Goal: Task Accomplishment & Management: Use online tool/utility

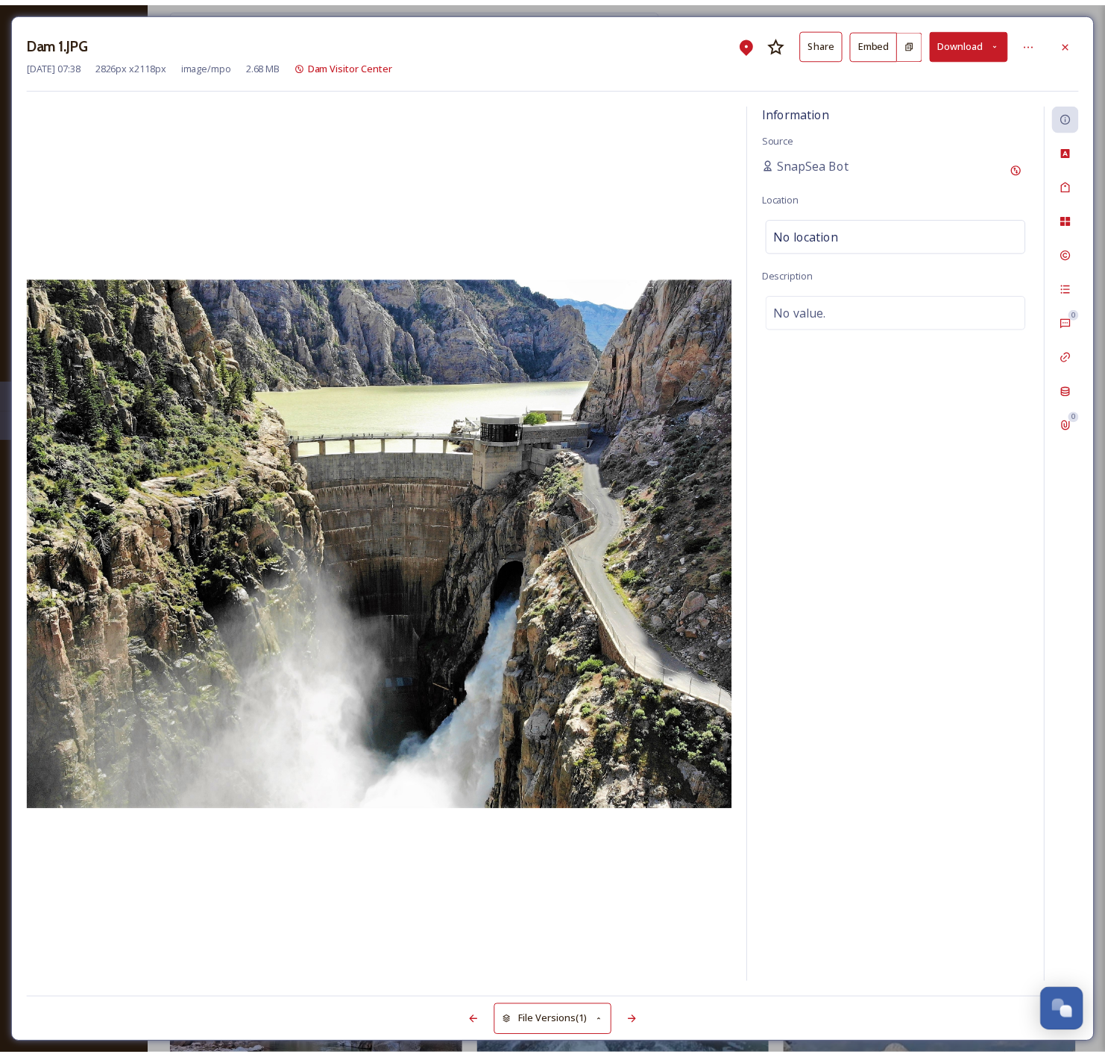
scroll to position [4108, 0]
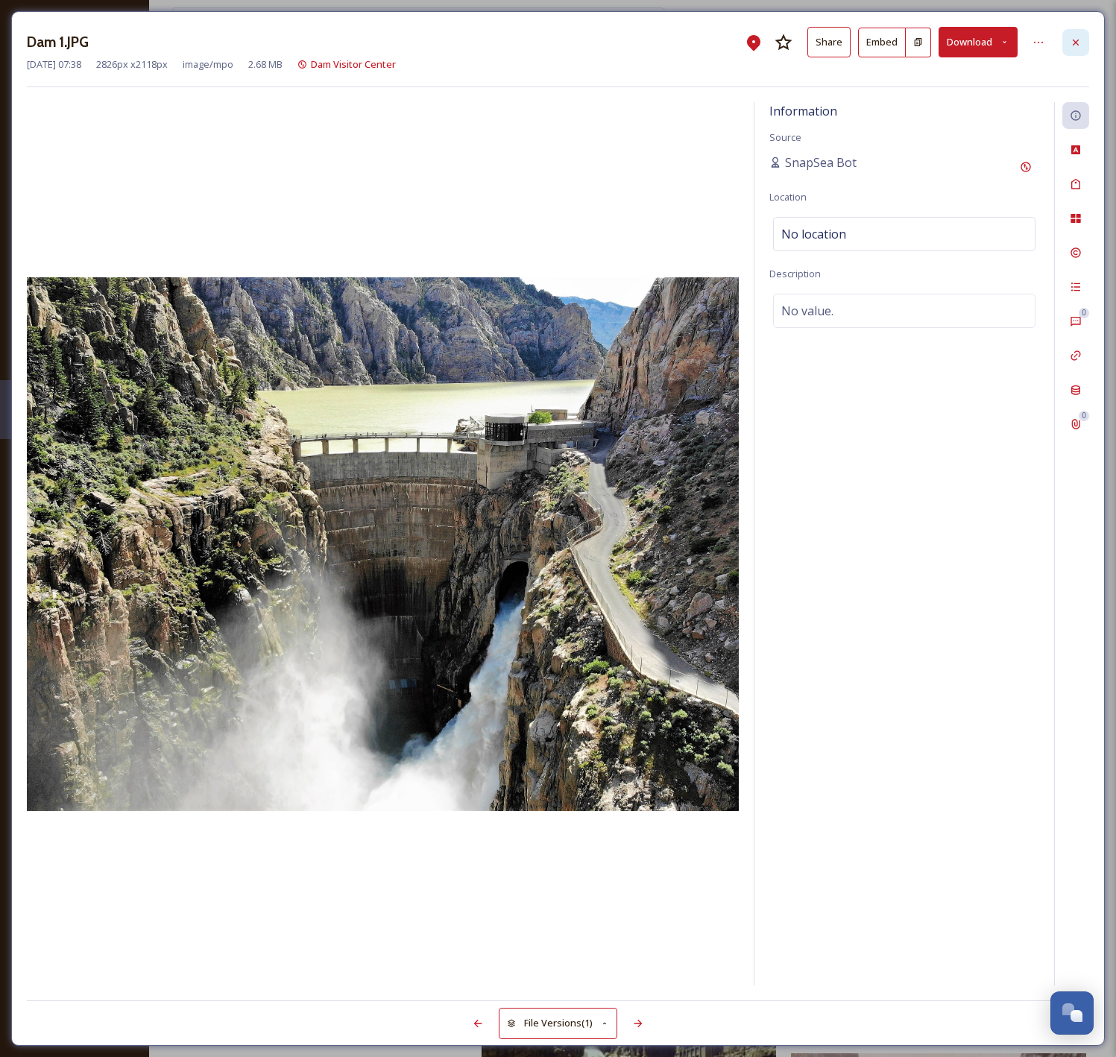
click at [1084, 40] on div at bounding box center [1075, 42] width 27 height 27
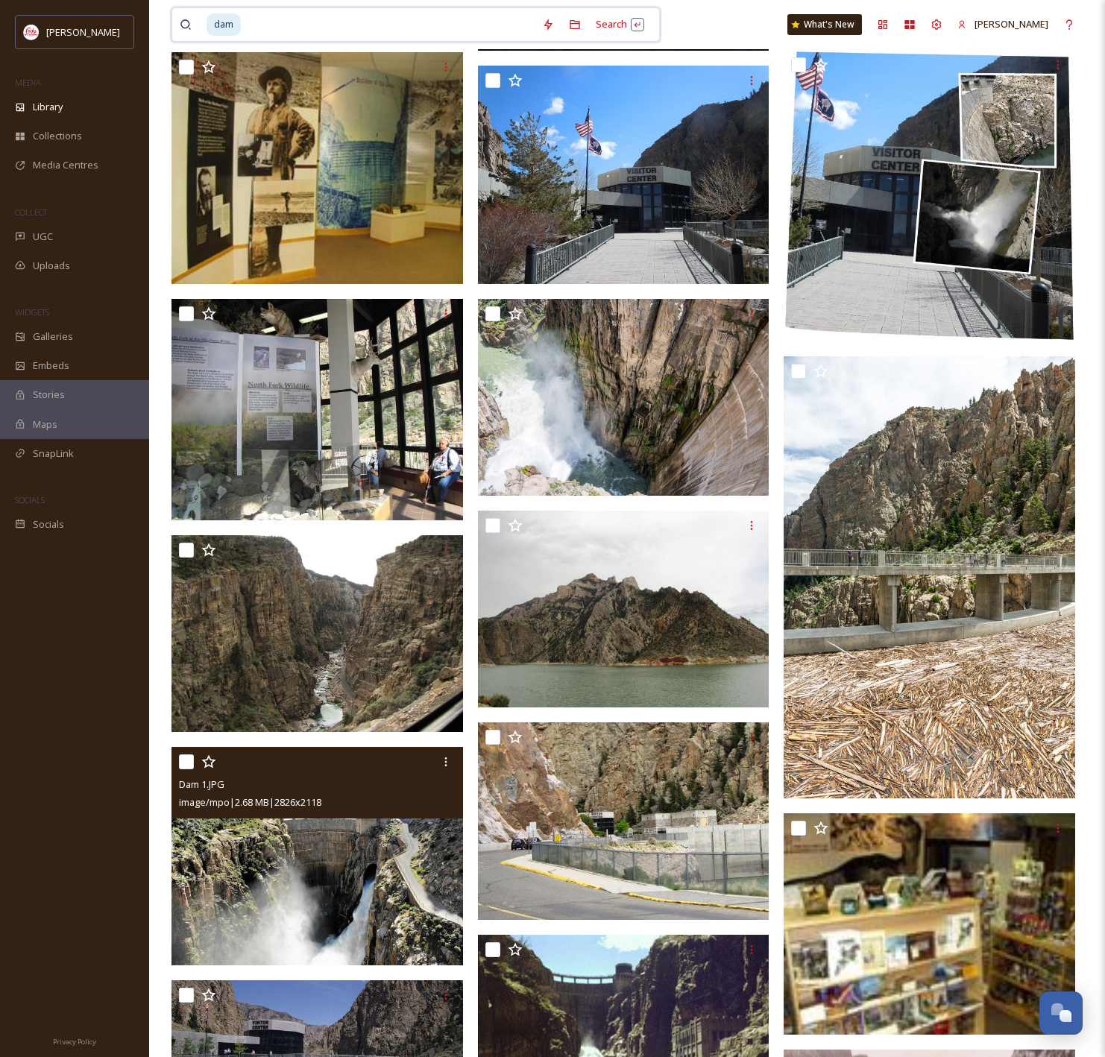
click at [309, 22] on input at bounding box center [388, 24] width 292 height 33
type input "d"
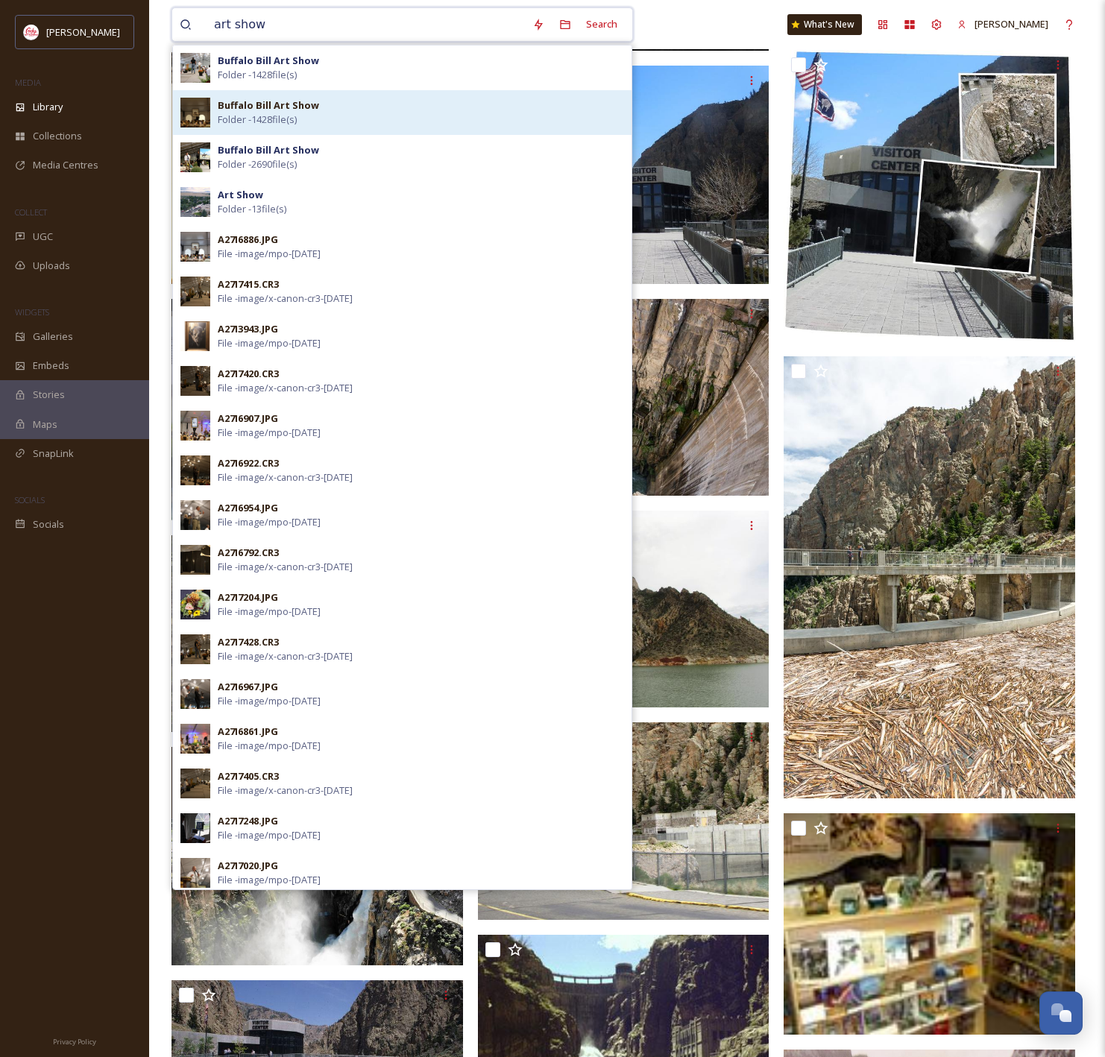
type input "art show"
click at [364, 127] on div "Buffalo Bill Art Show Folder - 1428 file(s)" at bounding box center [402, 112] width 458 height 45
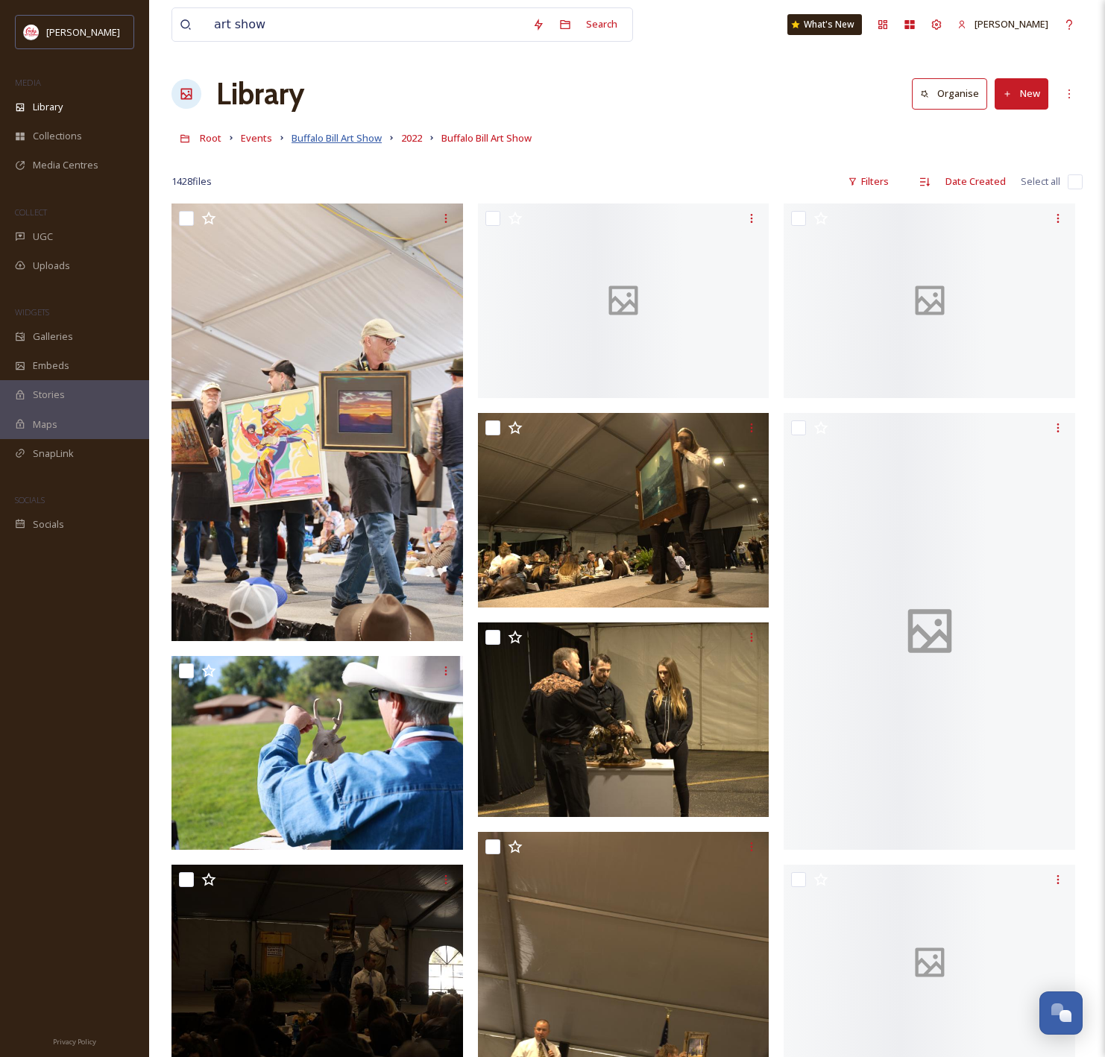
click at [359, 135] on span "Buffalo Bill Art Show" at bounding box center [336, 137] width 90 height 13
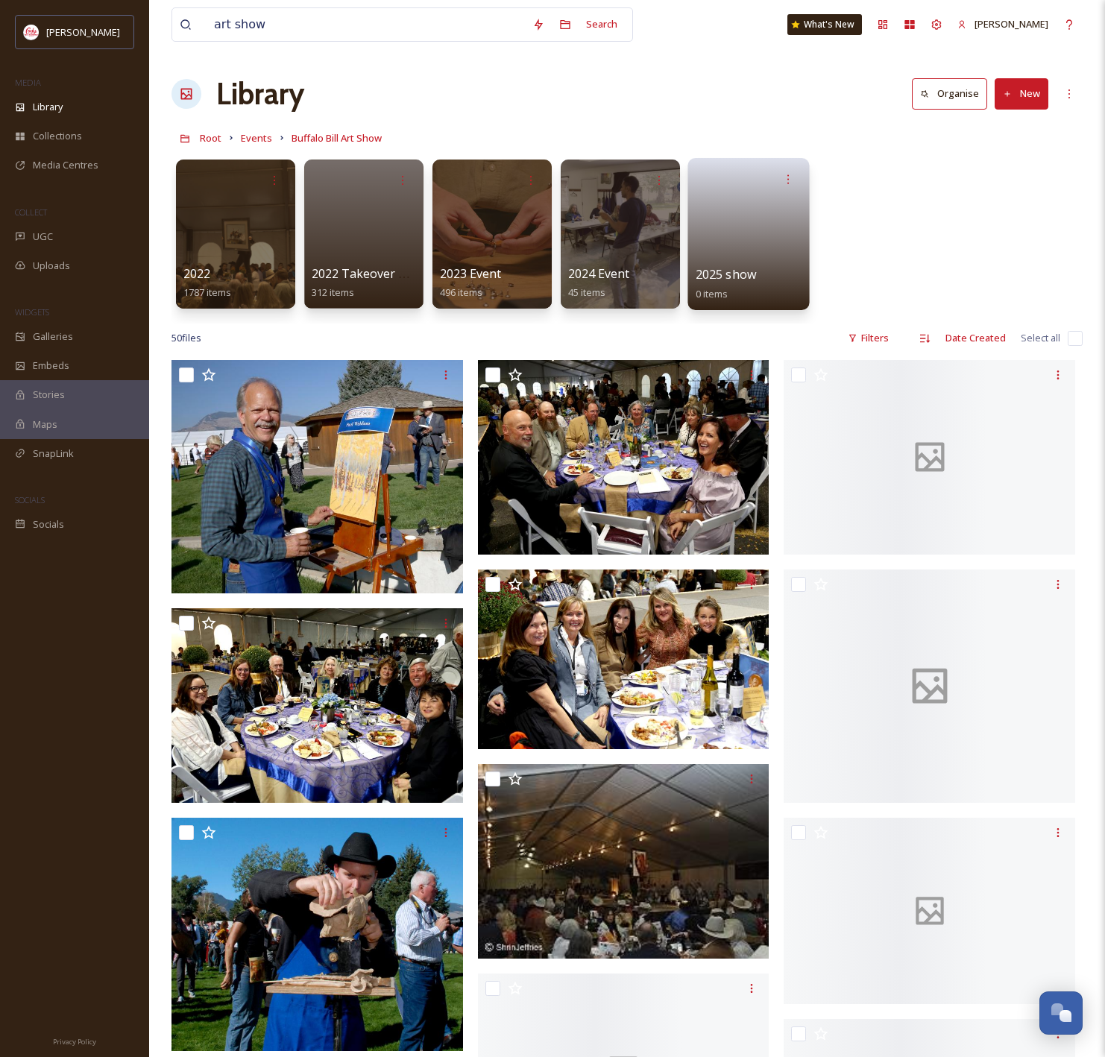
click at [766, 221] on link at bounding box center [748, 229] width 107 height 72
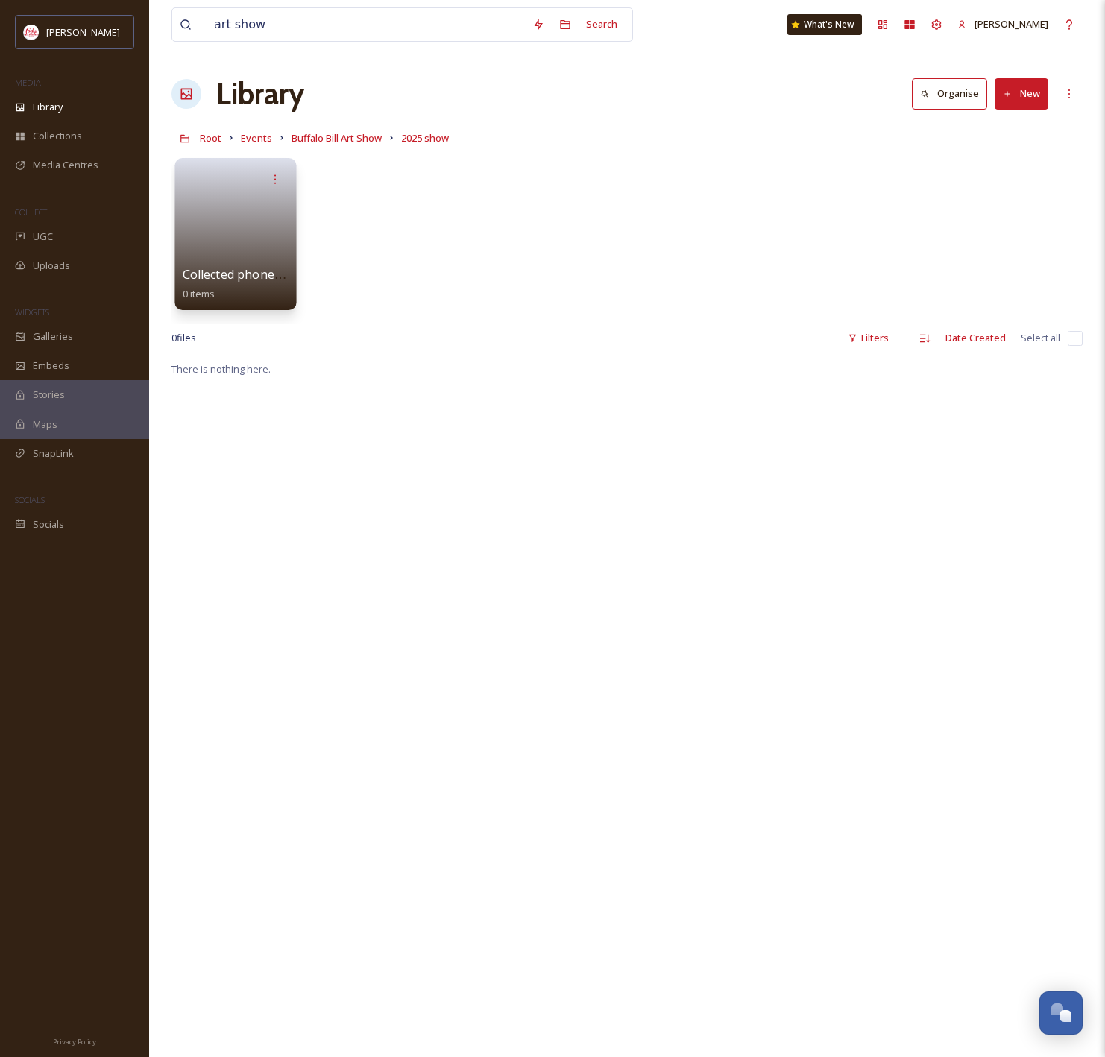
click at [230, 219] on link at bounding box center [236, 229] width 107 height 72
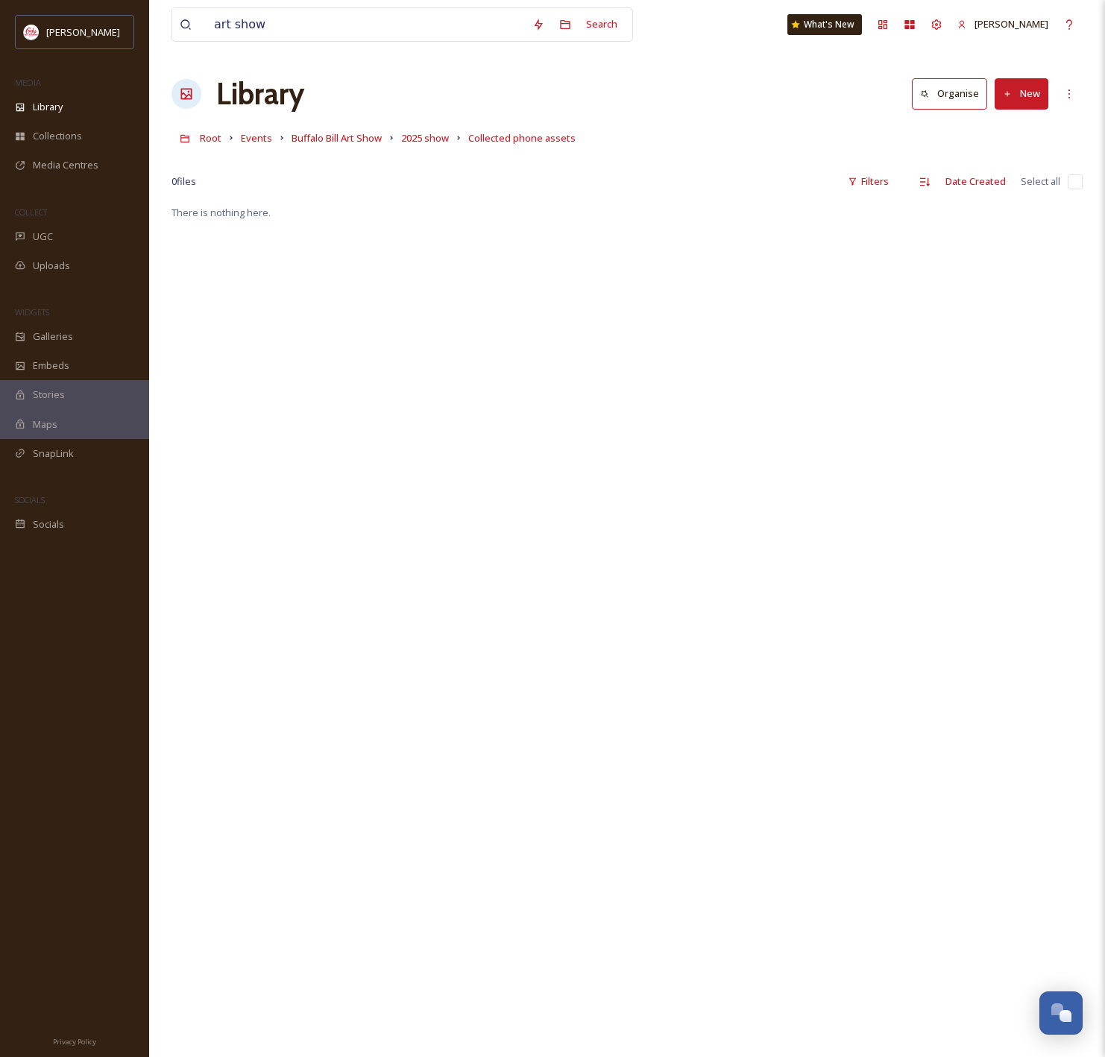
click at [1031, 100] on button "New" at bounding box center [1021, 93] width 54 height 31
click at [1017, 123] on span "File Upload" at bounding box center [1014, 128] width 49 height 14
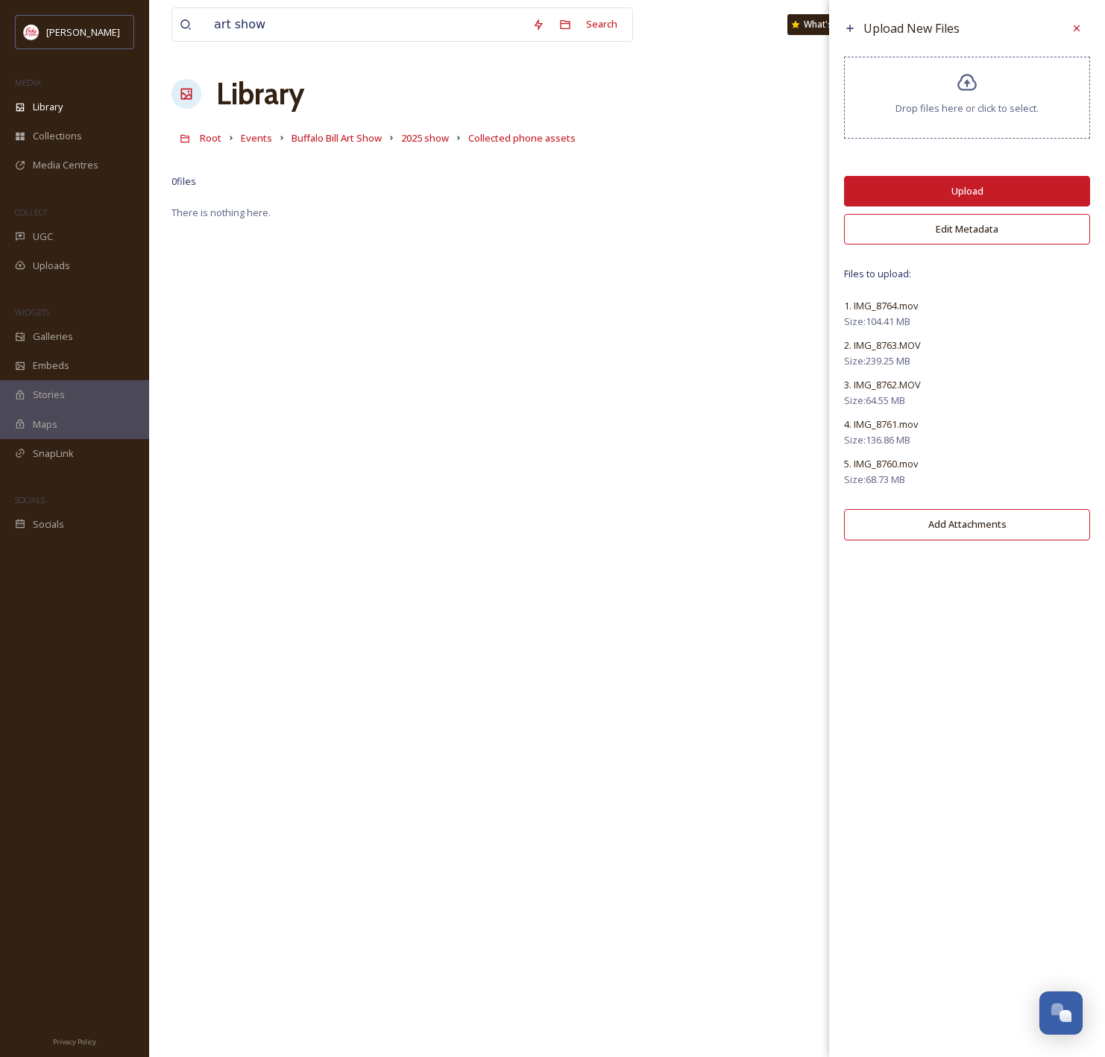
click at [1001, 198] on button "Upload" at bounding box center [967, 191] width 246 height 31
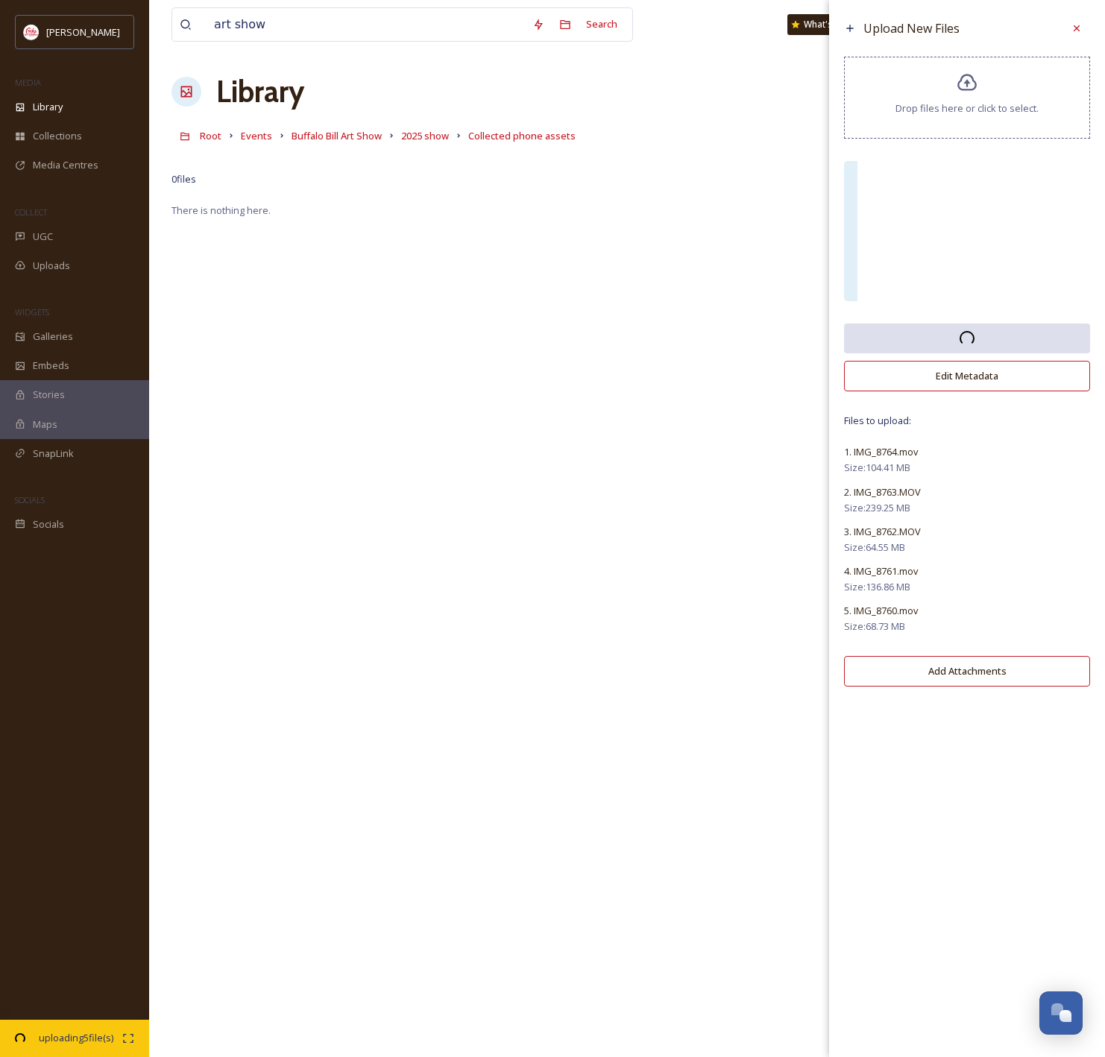
scroll to position [3, 0]
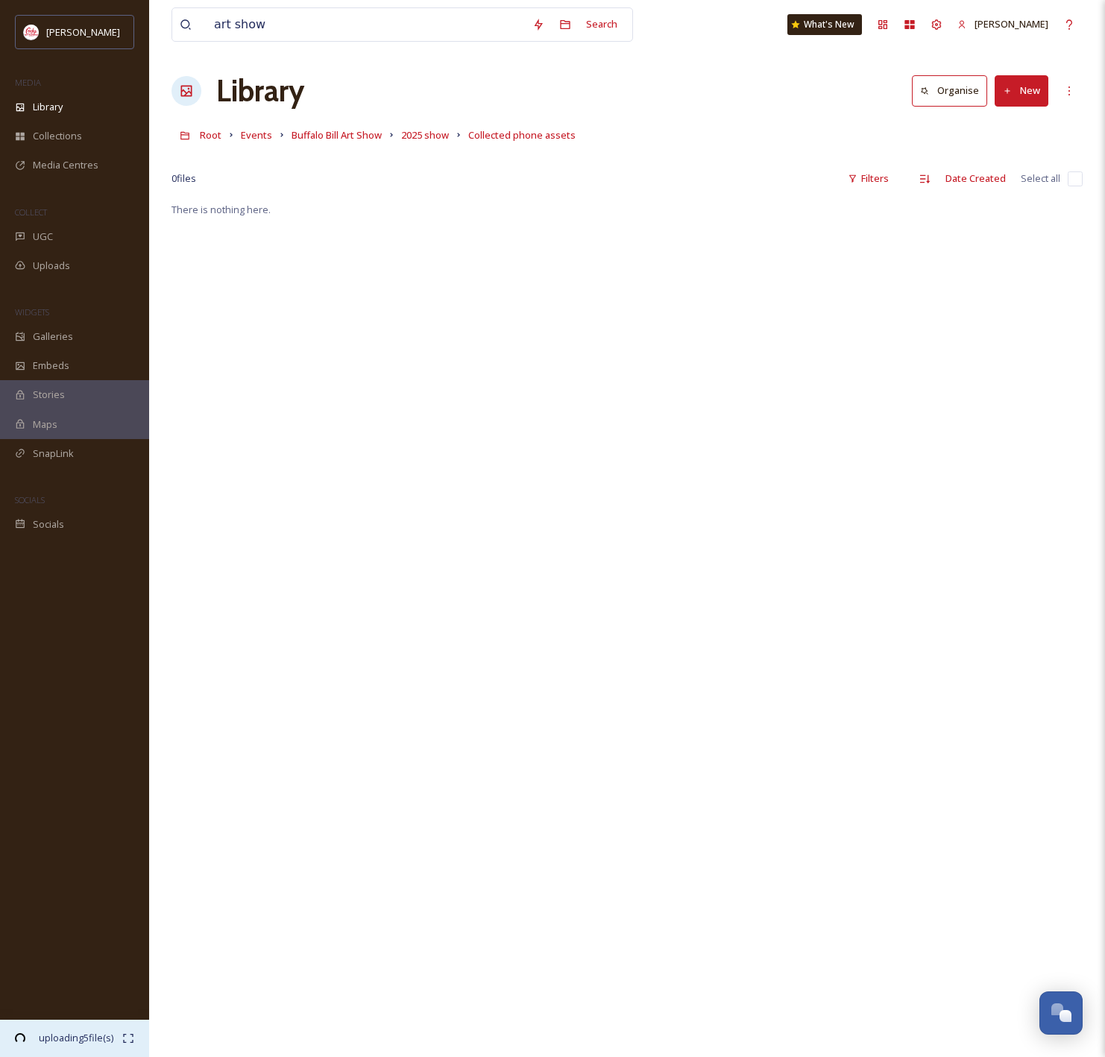
click at [91, 1045] on div "uploading 5 file(s) 08:06 remaining" at bounding box center [74, 1038] width 149 height 37
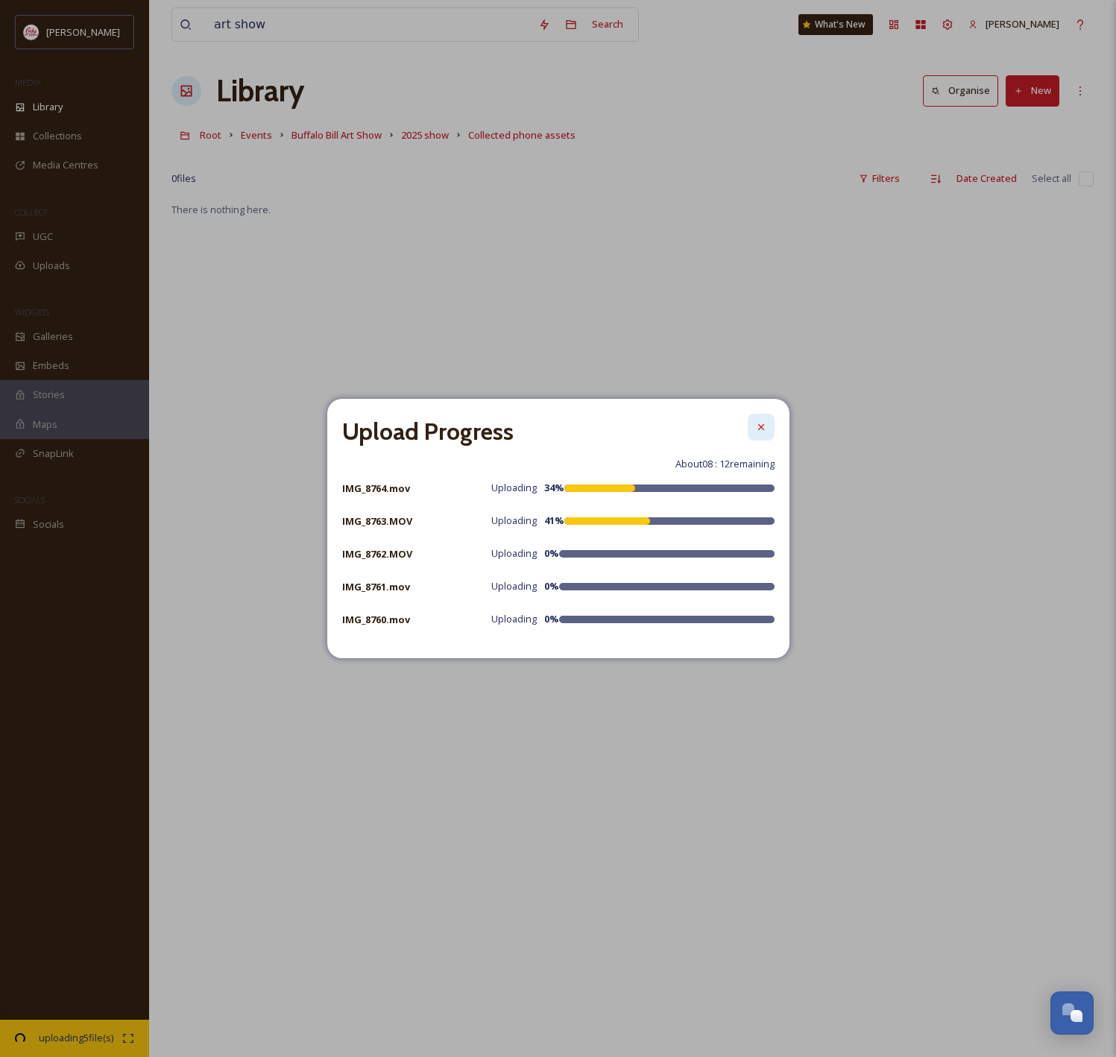
click at [768, 425] on div at bounding box center [761, 427] width 27 height 27
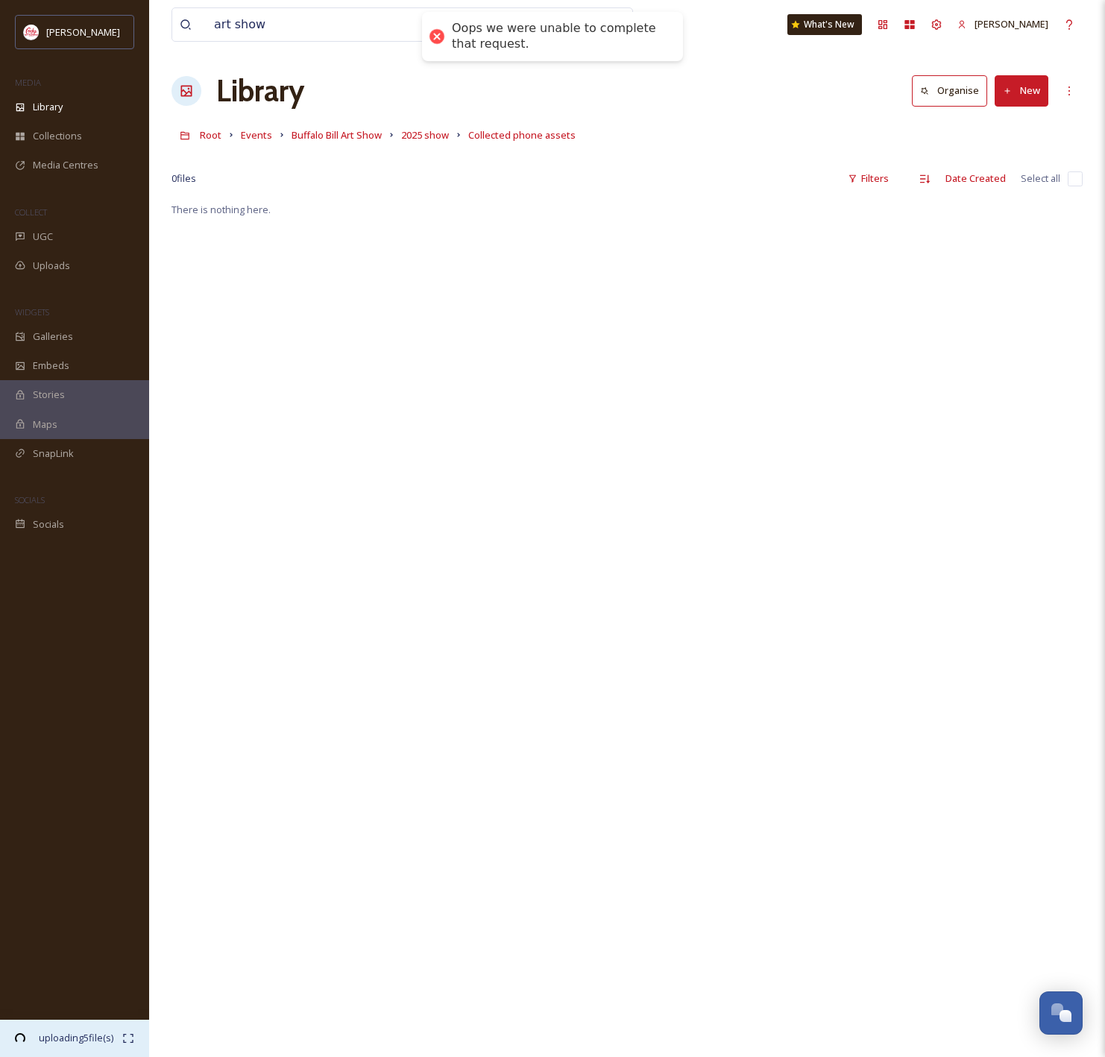
click at [64, 1044] on span "uploading 5 file(s)" at bounding box center [75, 1038] width 93 height 14
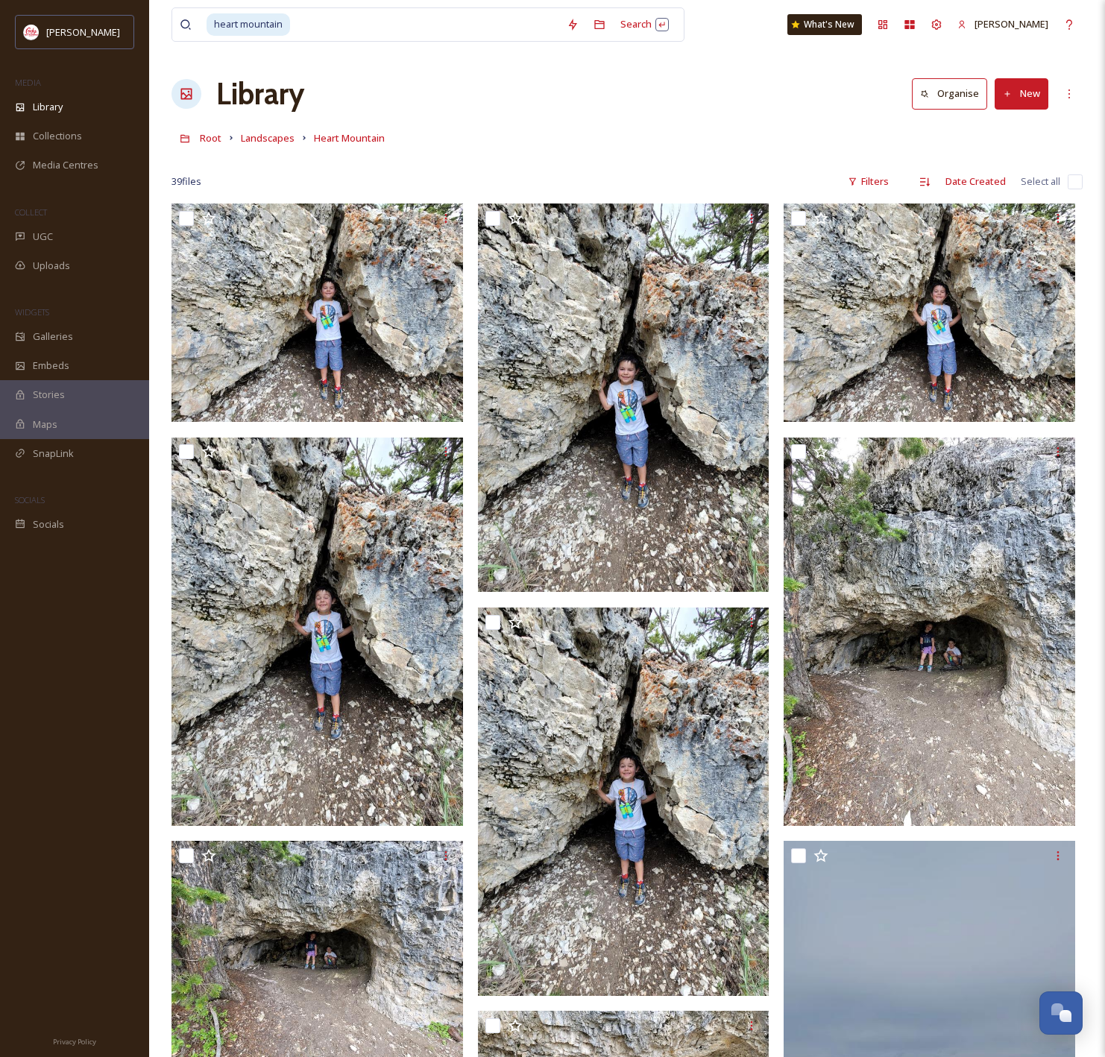
scroll to position [2614, 0]
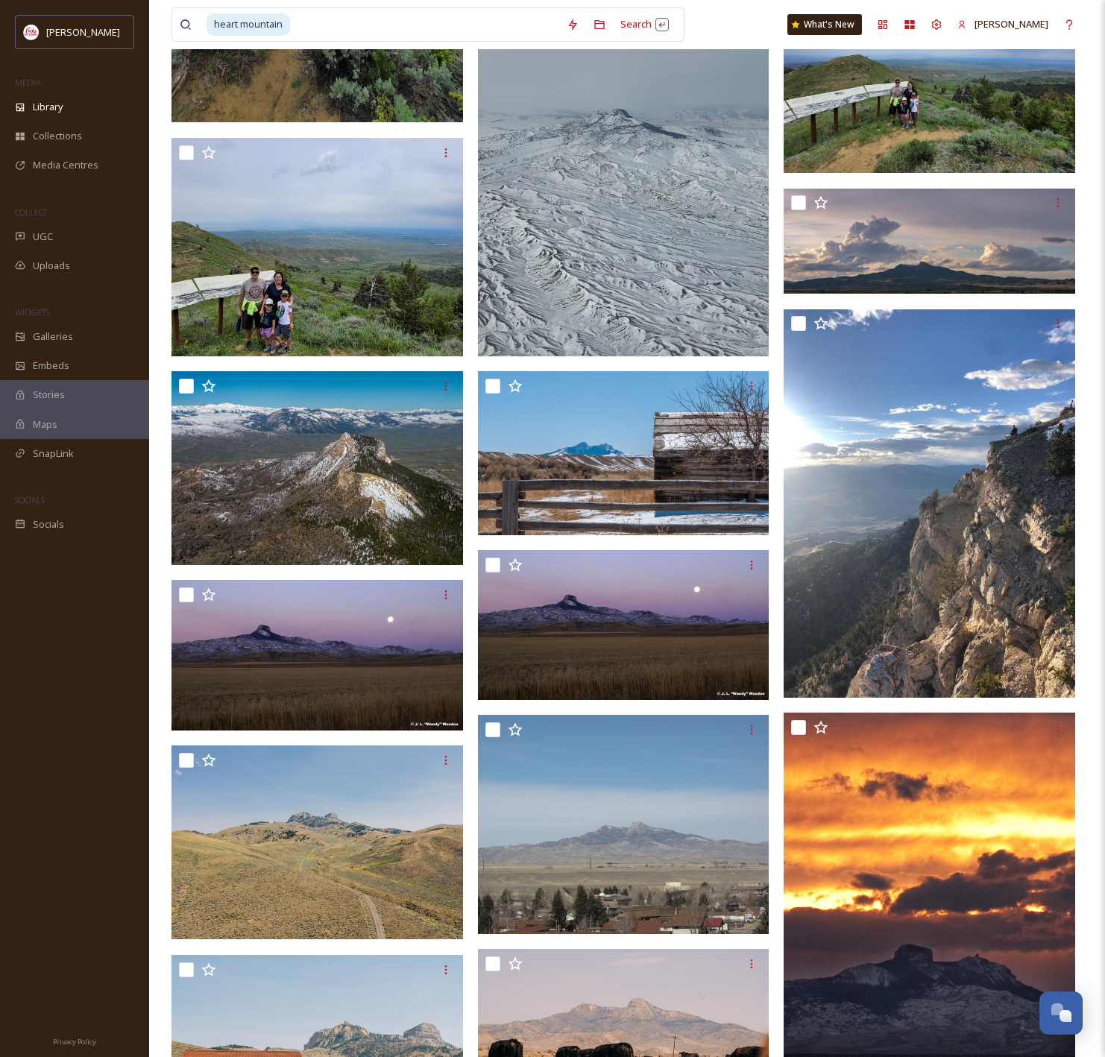
click at [622, 233] on img at bounding box center [623, 162] width 291 height 388
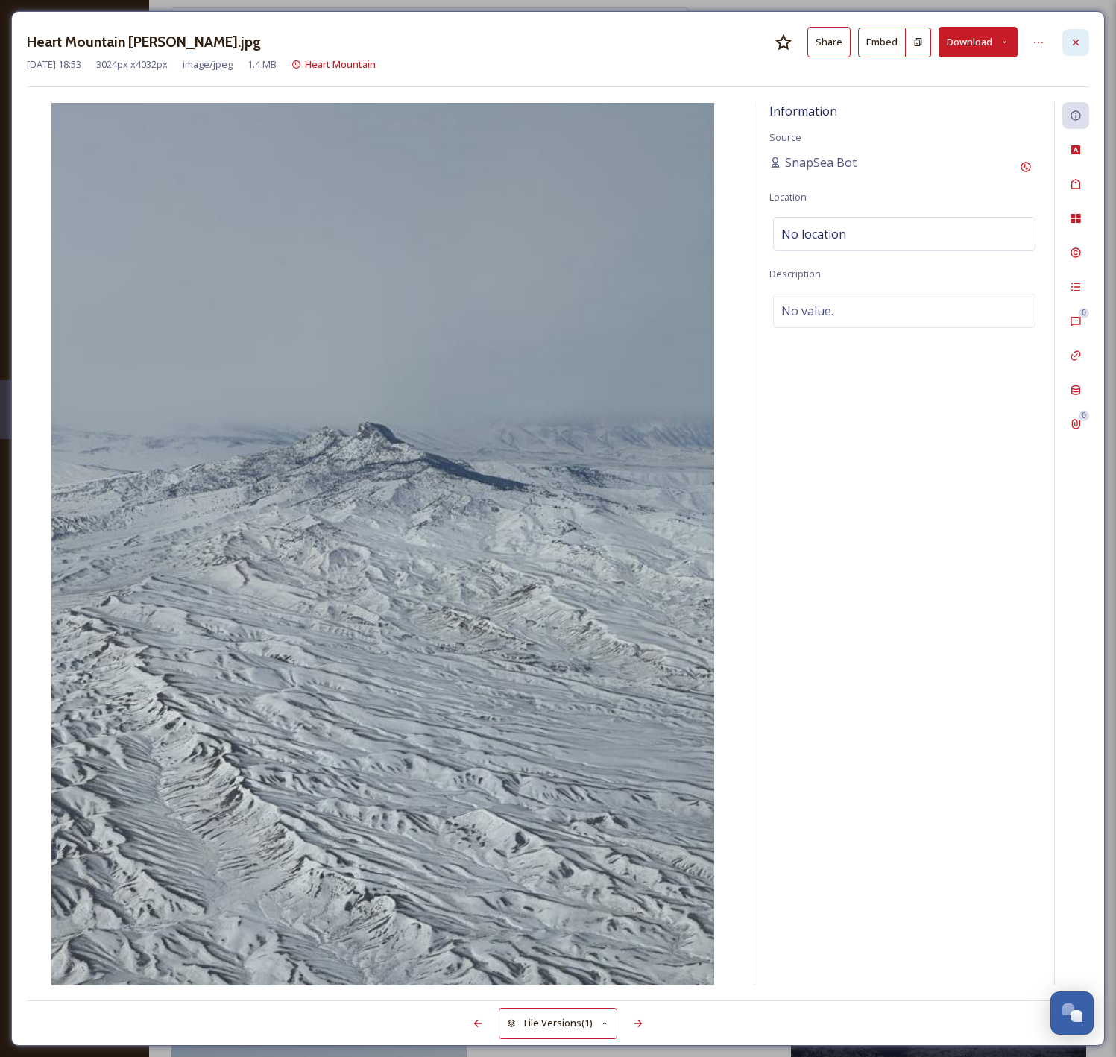
click at [1080, 39] on icon at bounding box center [1076, 43] width 12 height 12
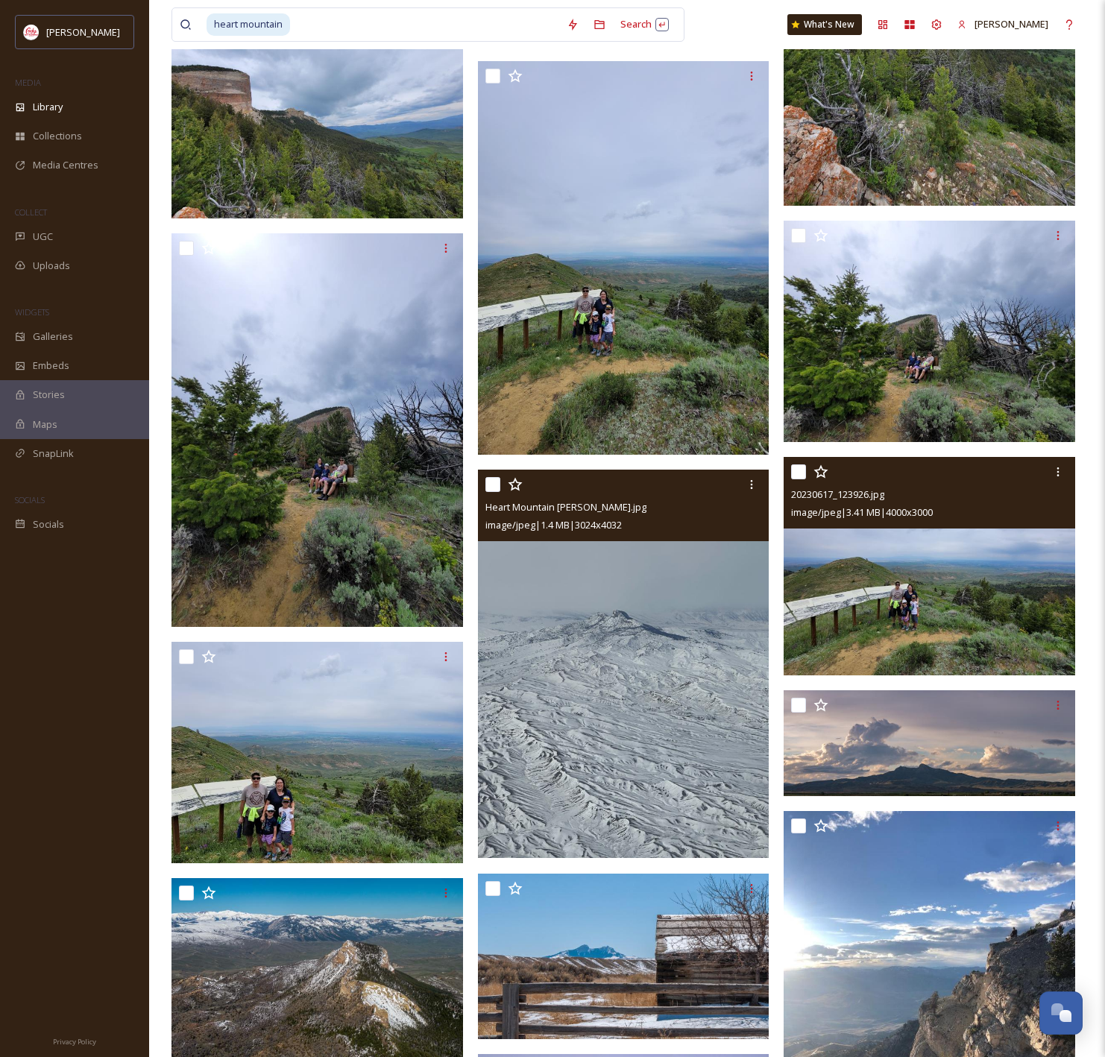
scroll to position [2171, 0]
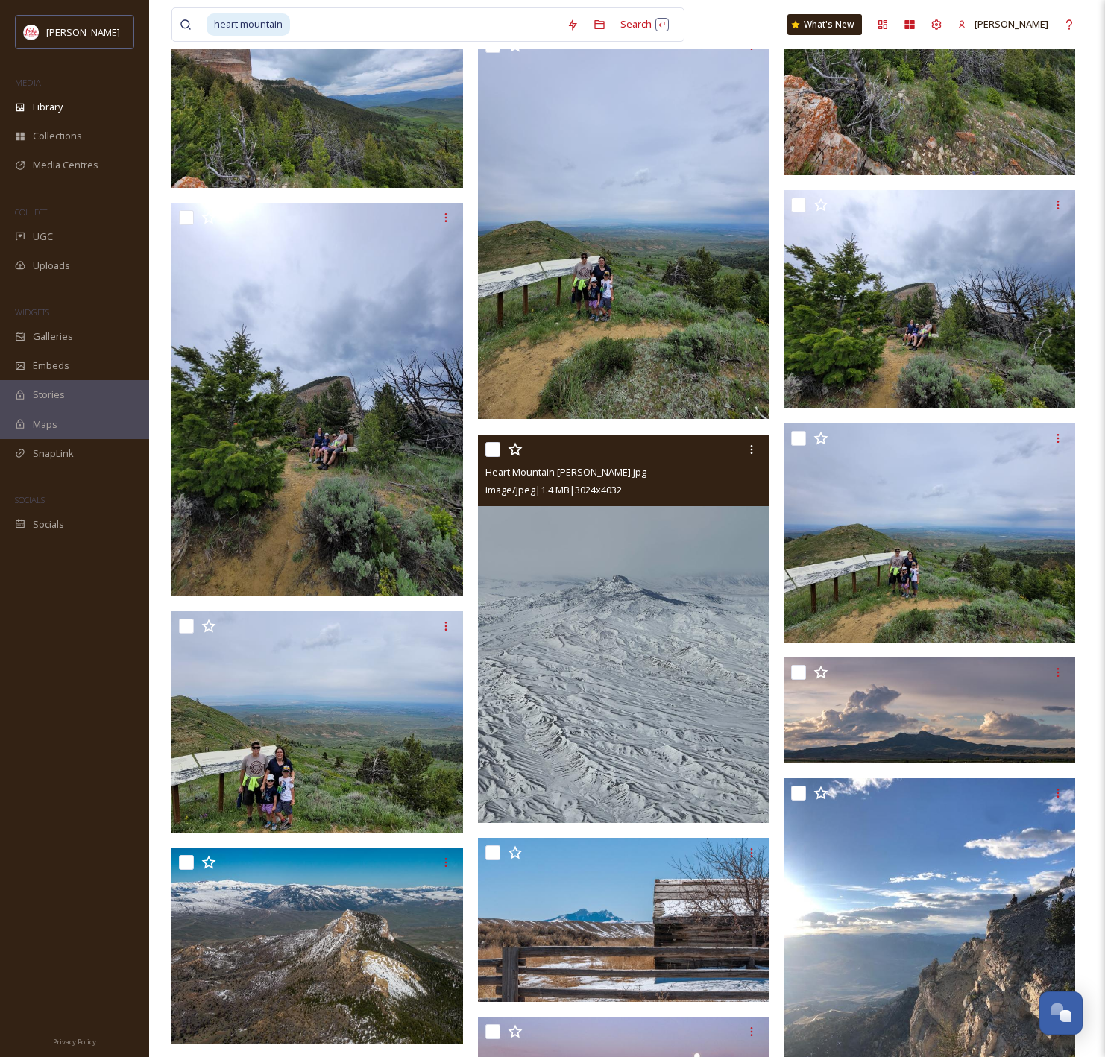
click at [664, 578] on img at bounding box center [623, 629] width 291 height 388
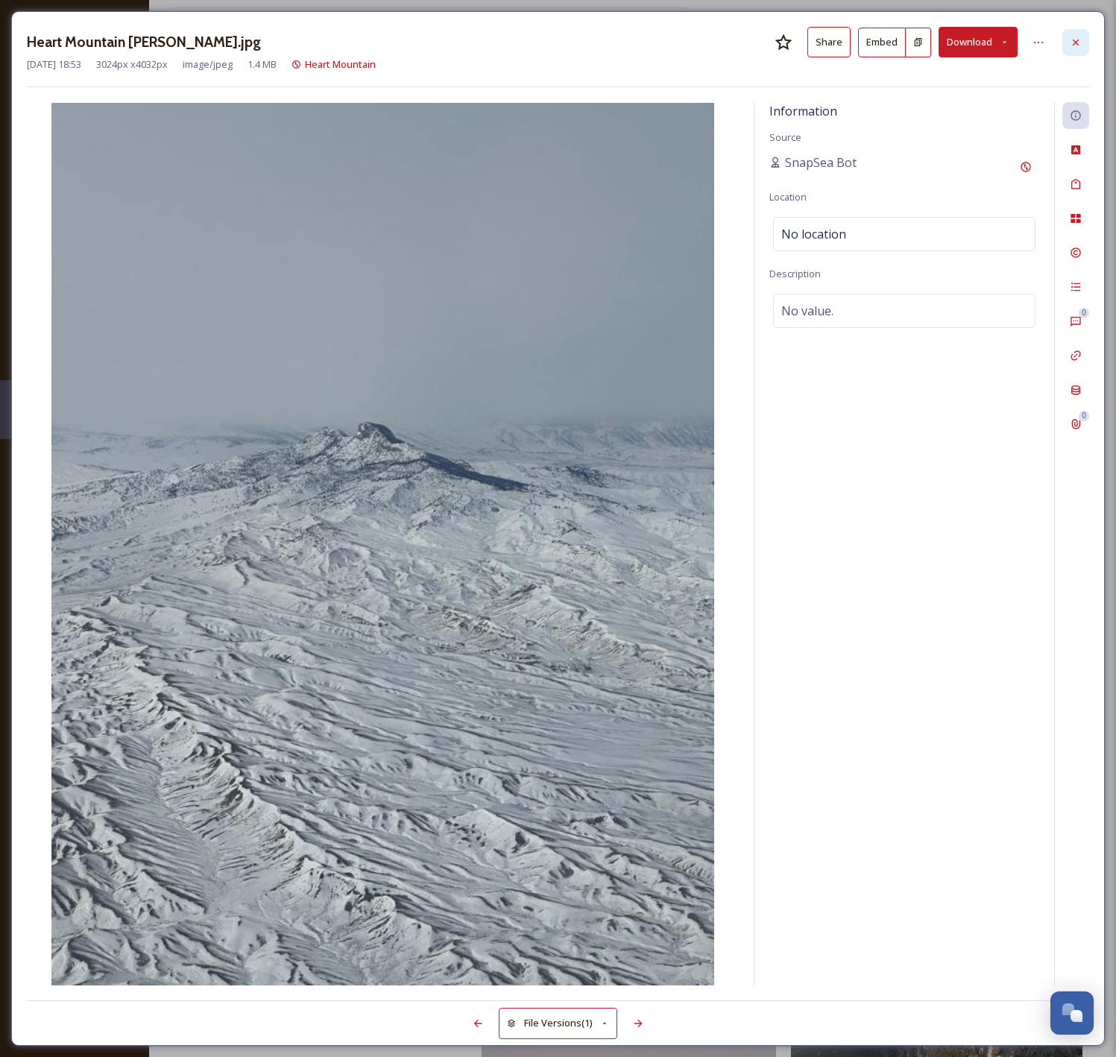
click at [1072, 45] on icon at bounding box center [1076, 43] width 12 height 12
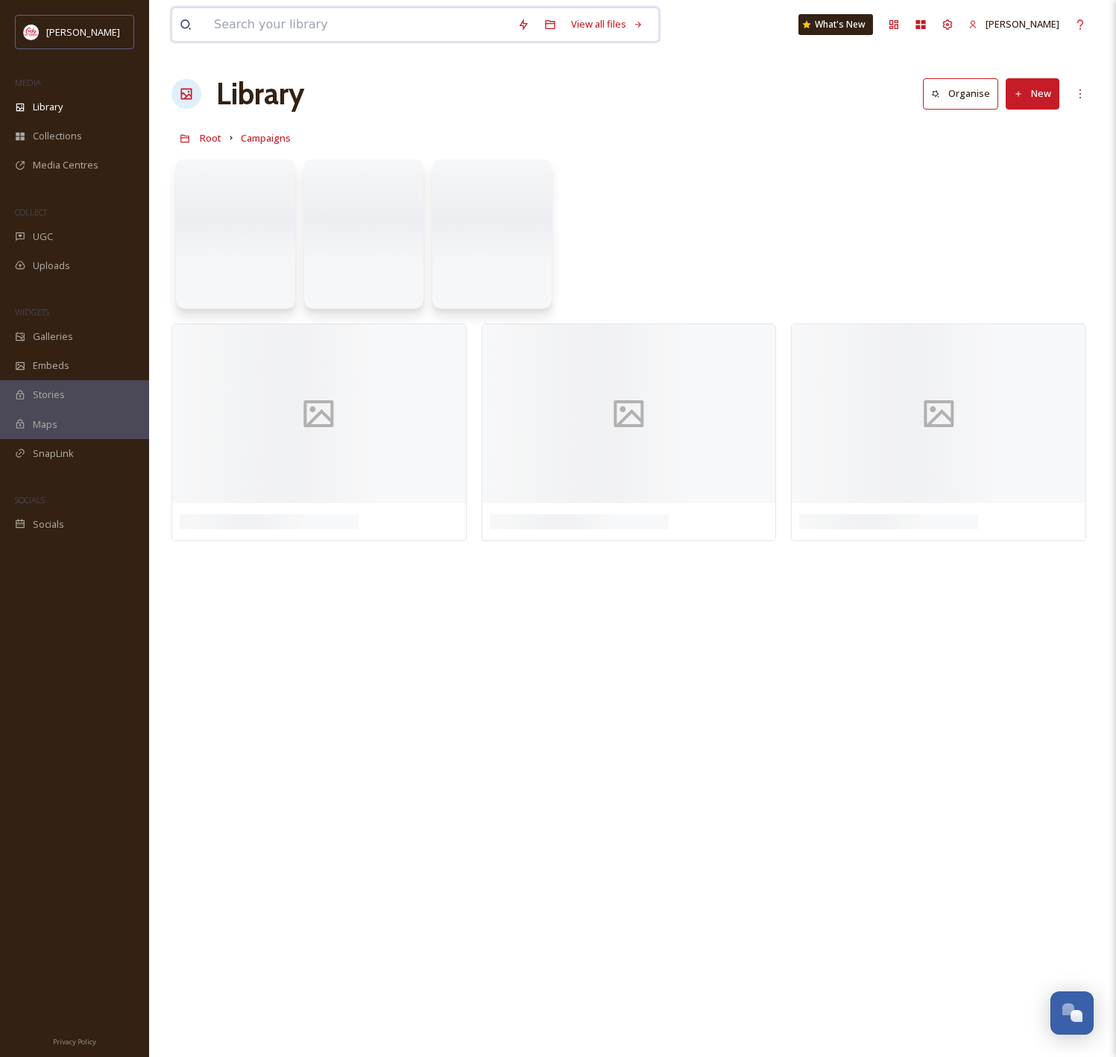
click at [308, 27] on input at bounding box center [357, 24] width 303 height 33
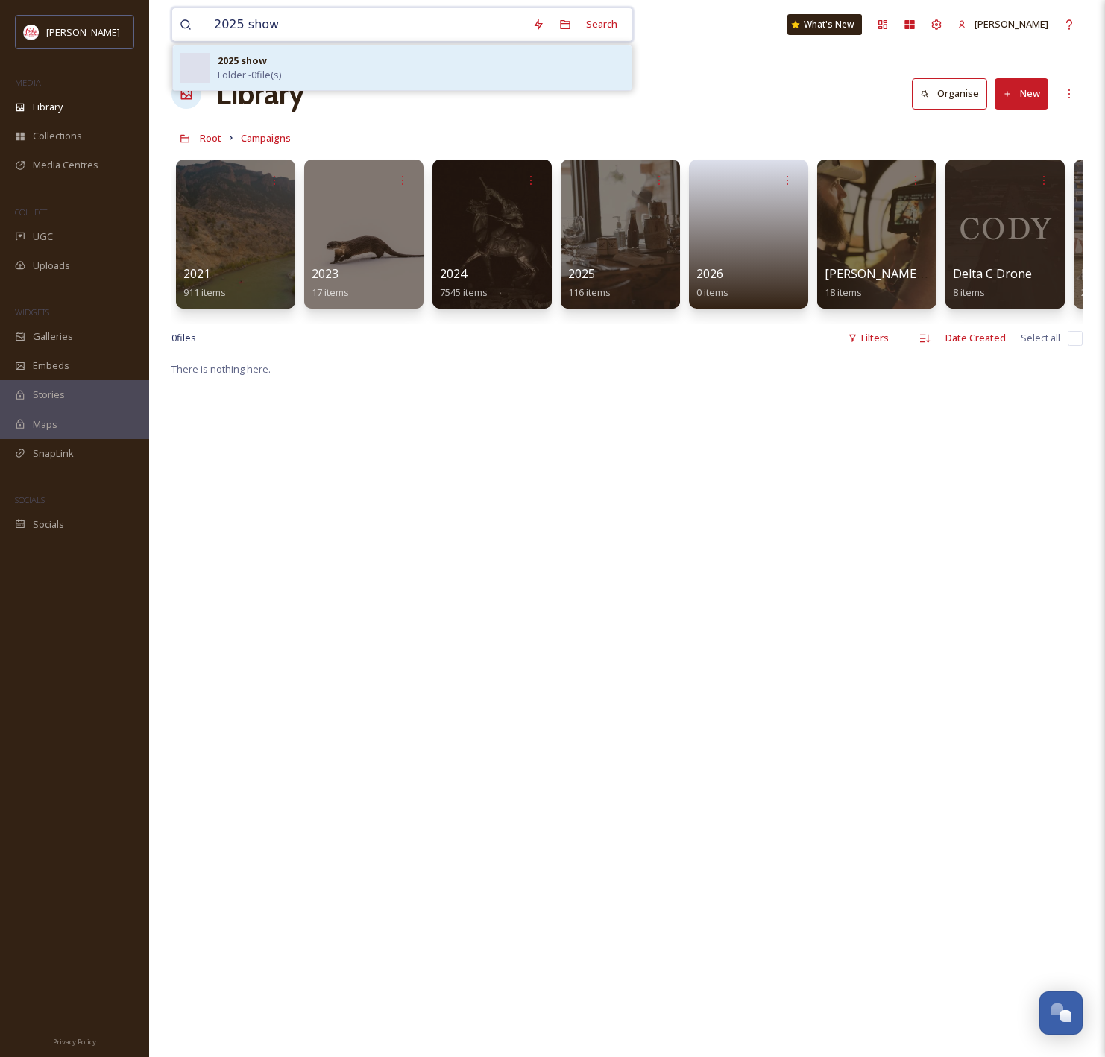
type input "2025 show"
click at [286, 69] on div "2025 show Folder - 0 file(s)" at bounding box center [421, 68] width 406 height 28
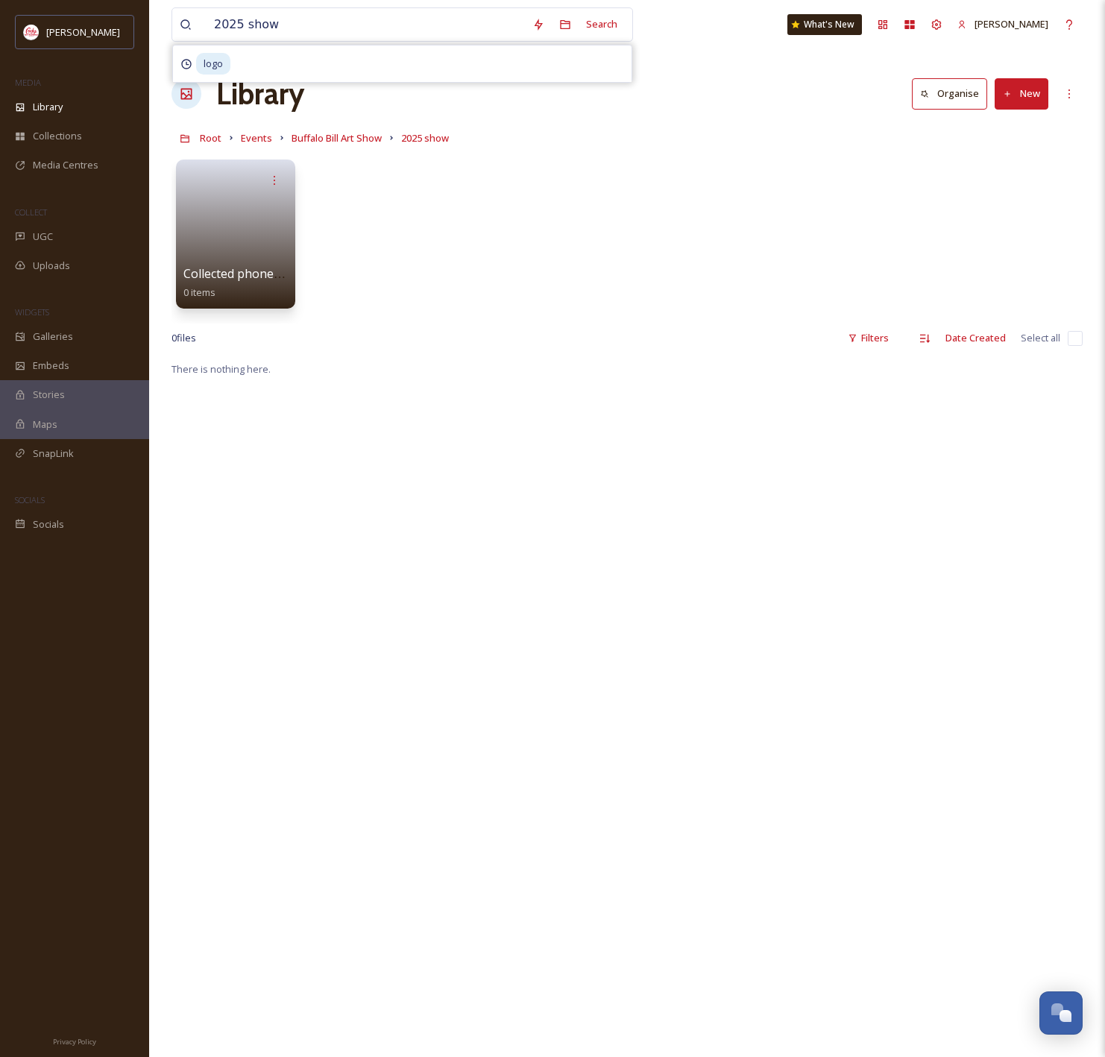
click at [1022, 90] on button "New" at bounding box center [1021, 93] width 54 height 31
drag, startPoint x: 345, startPoint y: 240, endPoint x: 279, endPoint y: 231, distance: 66.9
click at [345, 241] on div "Collected phone assets 0 items" at bounding box center [626, 237] width 911 height 171
click at [243, 227] on link at bounding box center [236, 229] width 107 height 72
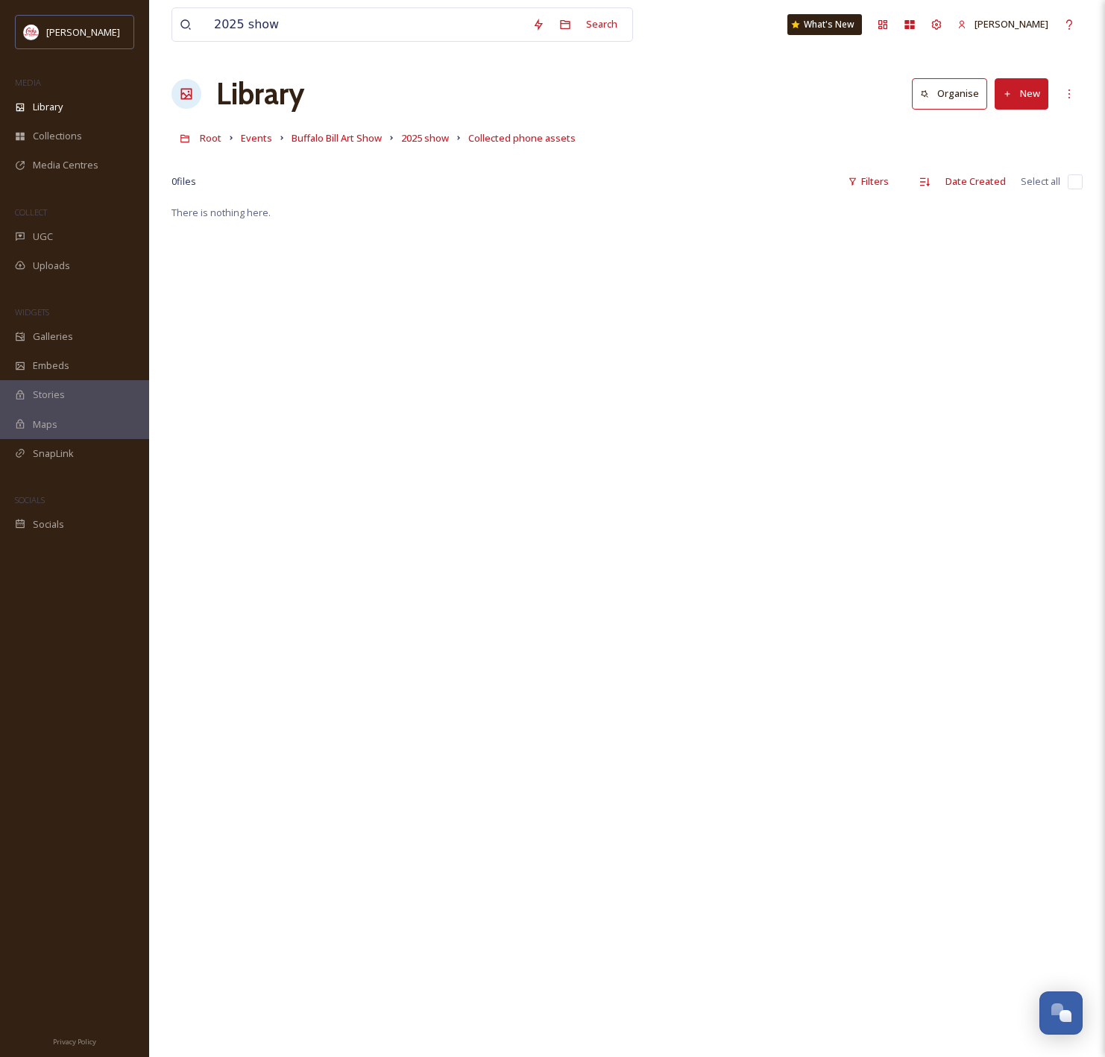
click at [1036, 99] on button "New" at bounding box center [1021, 93] width 54 height 31
click at [1007, 133] on span "File Upload" at bounding box center [1014, 128] width 49 height 14
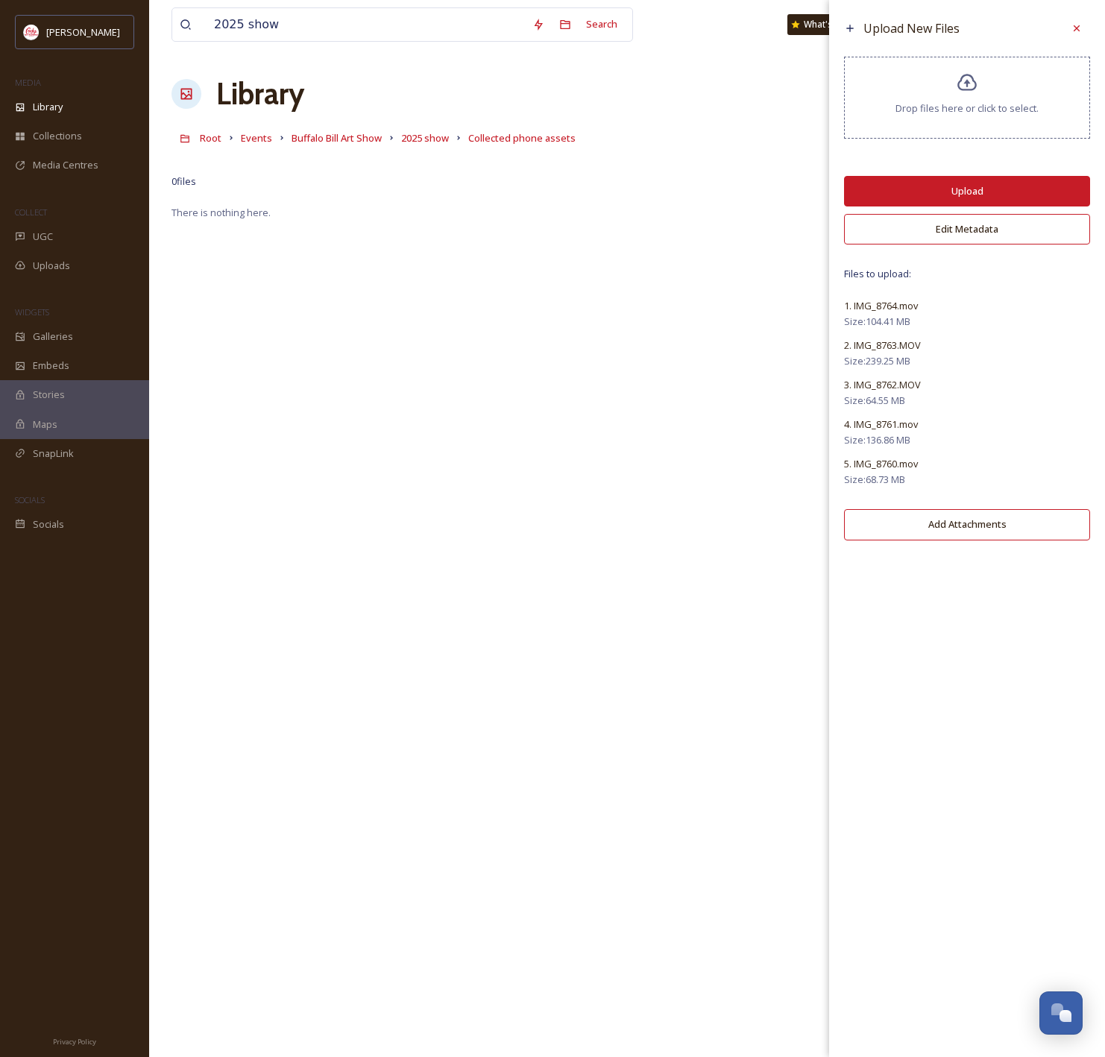
click at [1000, 186] on button "Upload" at bounding box center [967, 191] width 246 height 31
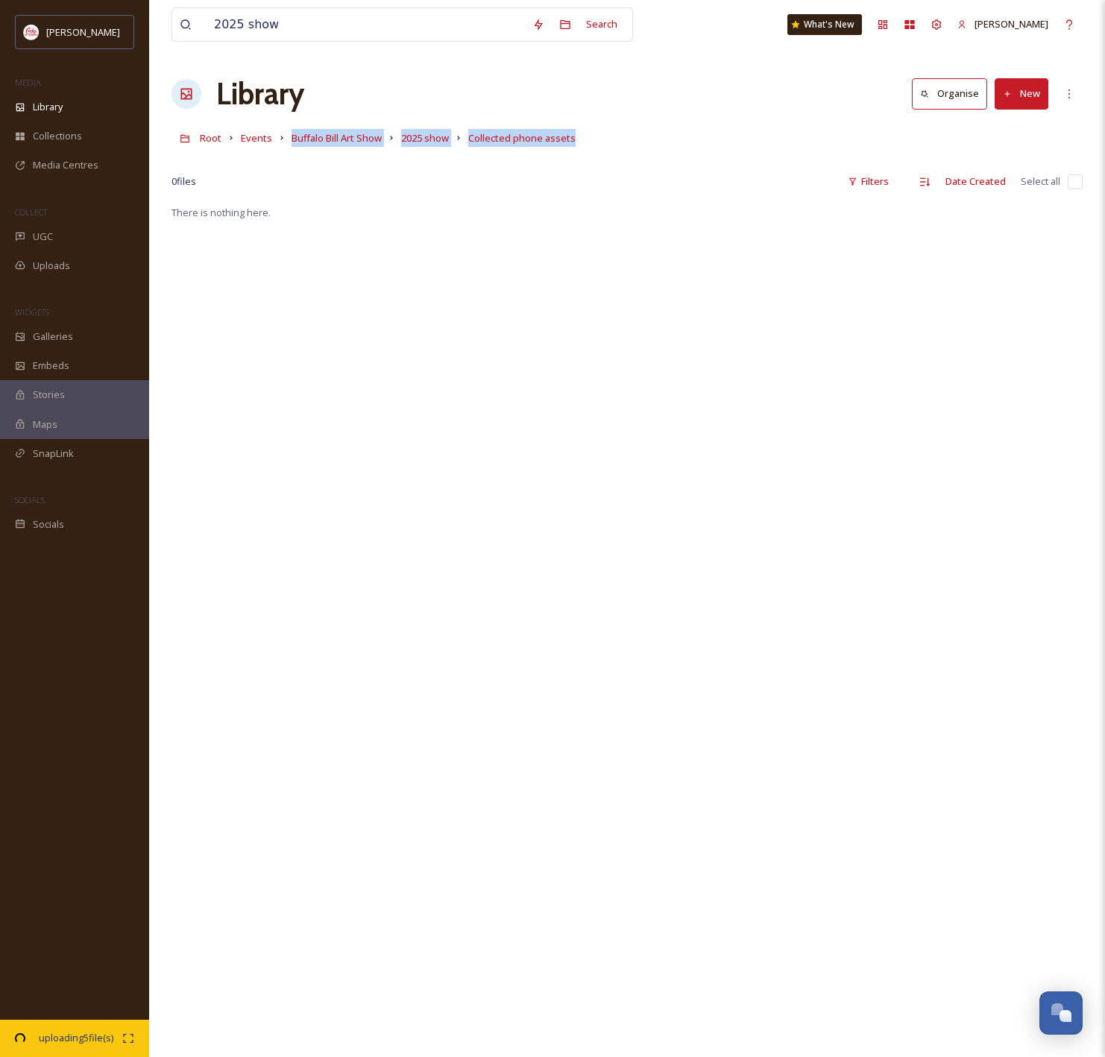
drag, startPoint x: 654, startPoint y: 140, endPoint x: 281, endPoint y: 137, distance: 372.7
click at [281, 137] on div "Root Events Buffalo Bill Art Show 2025 show Collected phone assets" at bounding box center [626, 138] width 911 height 28
copy div "Buffalo Bill Art Show 2025 show Collected phone assets"
click at [57, 1045] on span "06:53 remaining" at bounding box center [75, 1052] width 93 height 14
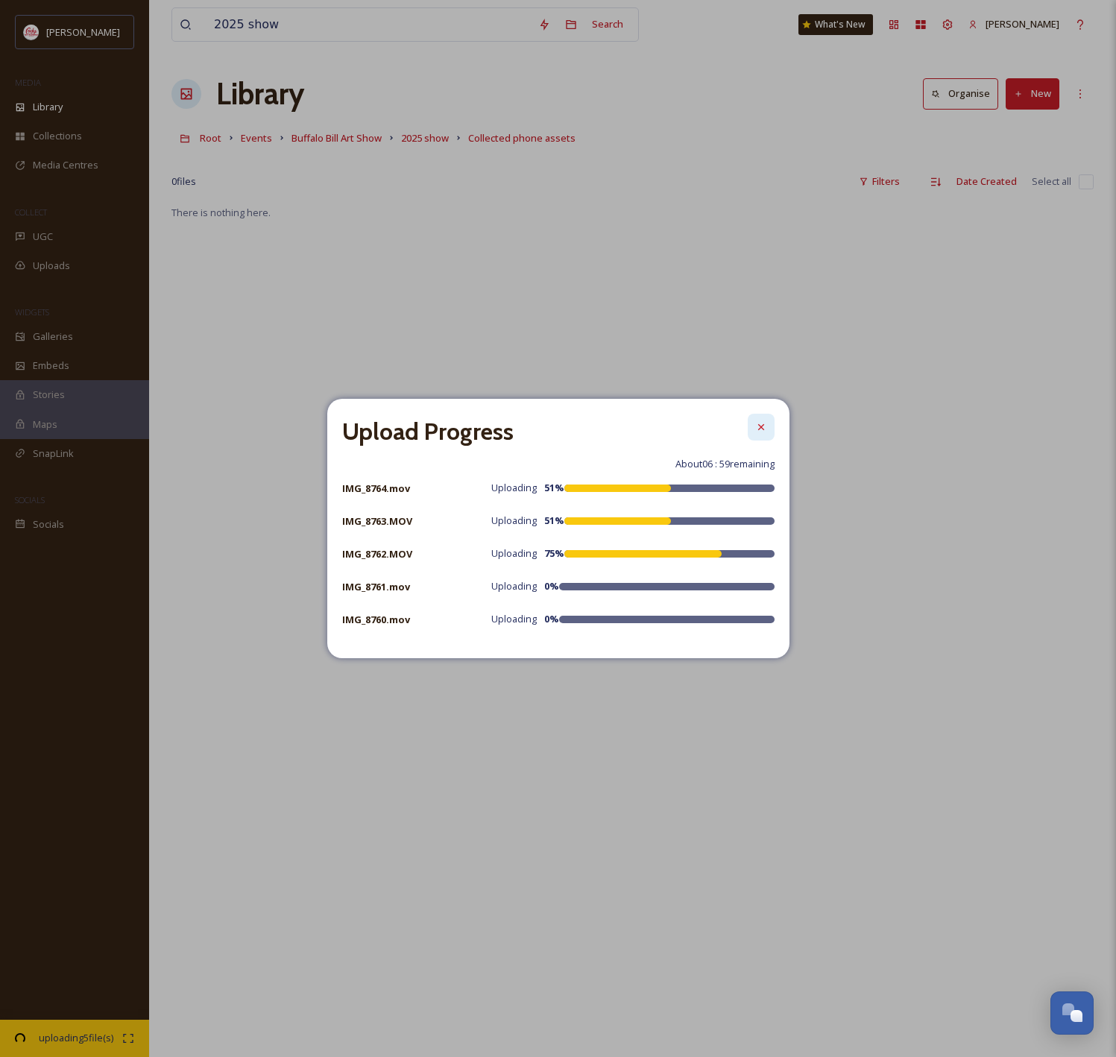
click at [763, 430] on icon at bounding box center [760, 427] width 6 height 6
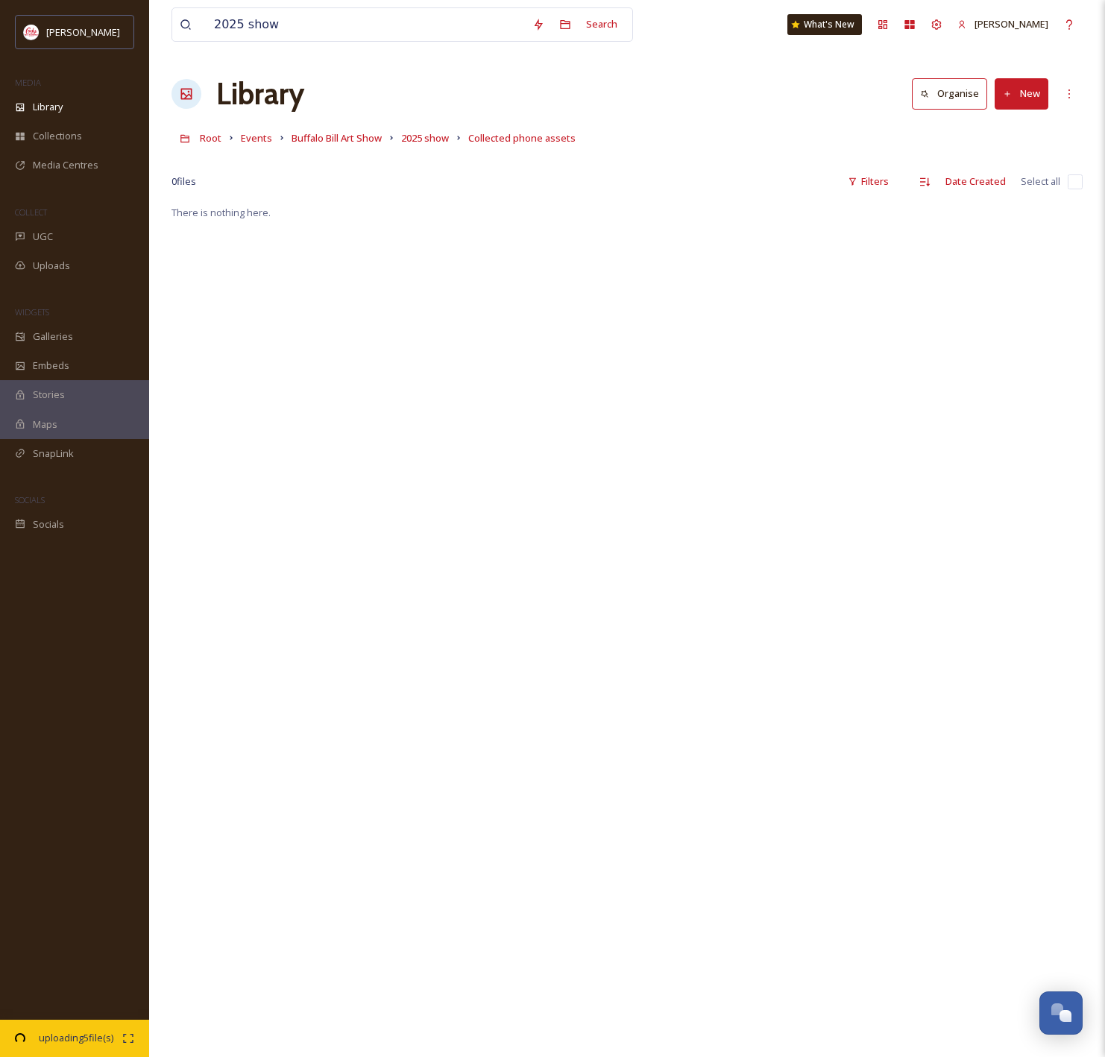
click at [1018, 101] on button "New" at bounding box center [1021, 93] width 54 height 31
click at [1017, 116] on div "File Upload" at bounding box center [1005, 128] width 84 height 29
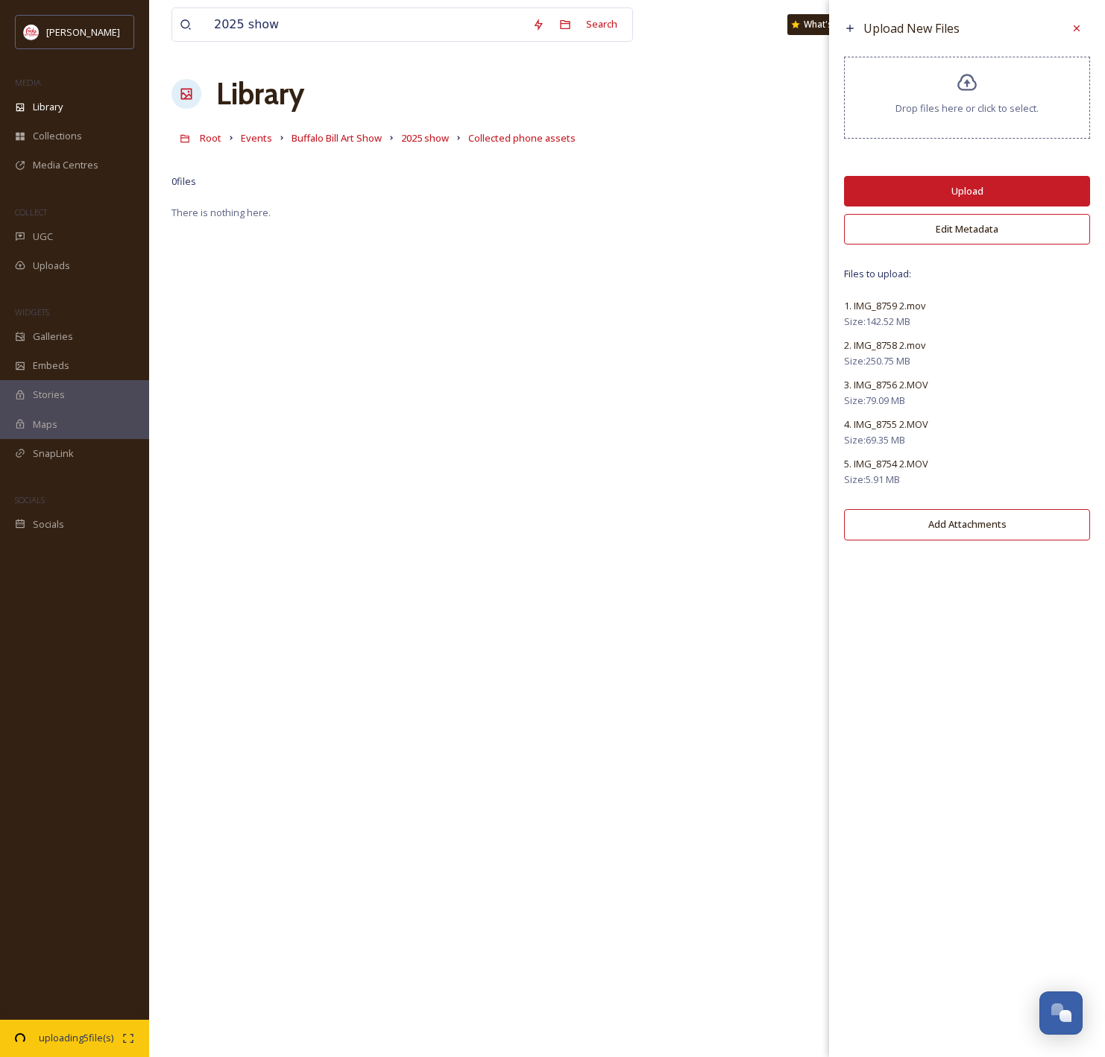
click at [1011, 188] on button "Upload" at bounding box center [967, 191] width 246 height 31
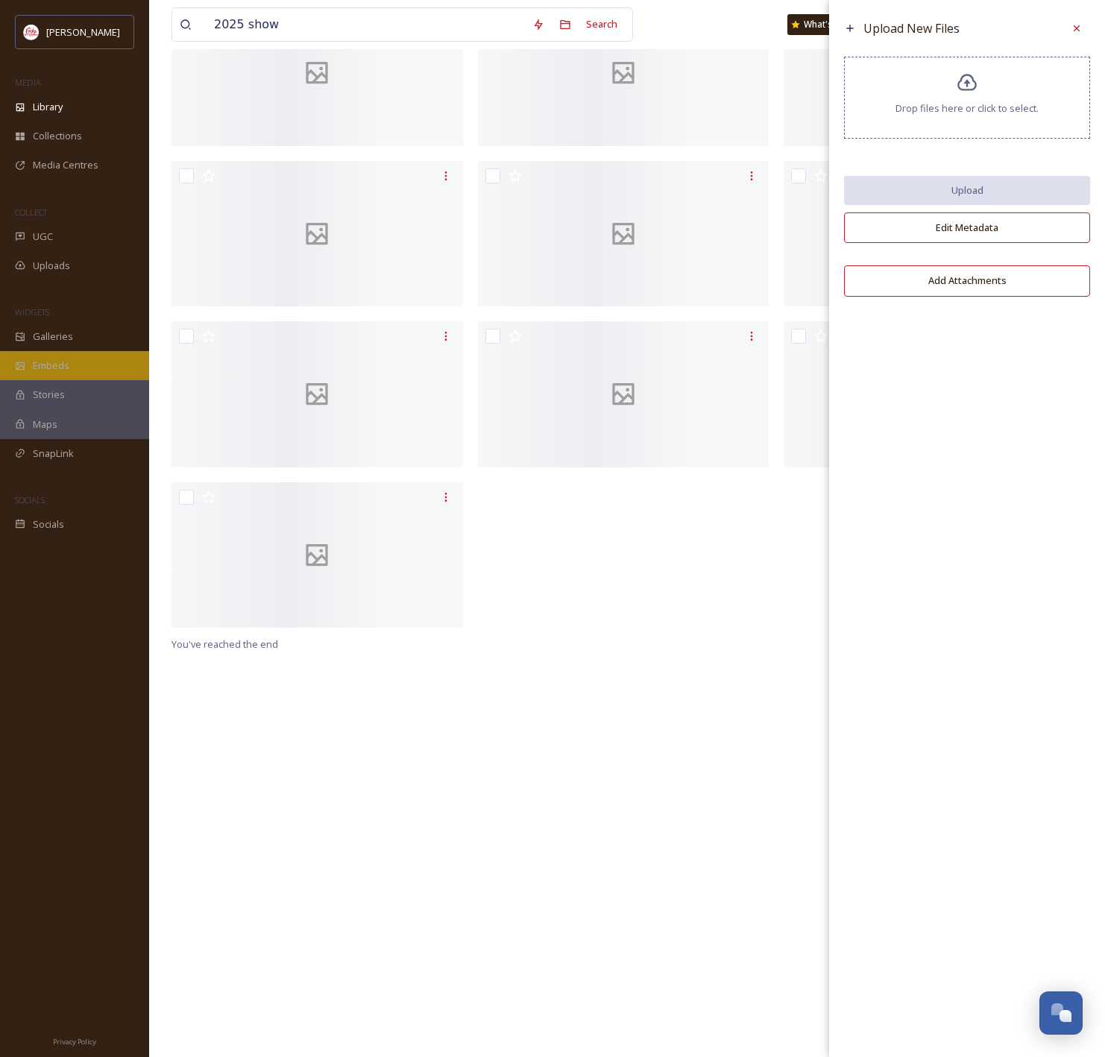
scroll to position [1289, 0]
click at [1079, 33] on icon at bounding box center [1076, 28] width 12 height 12
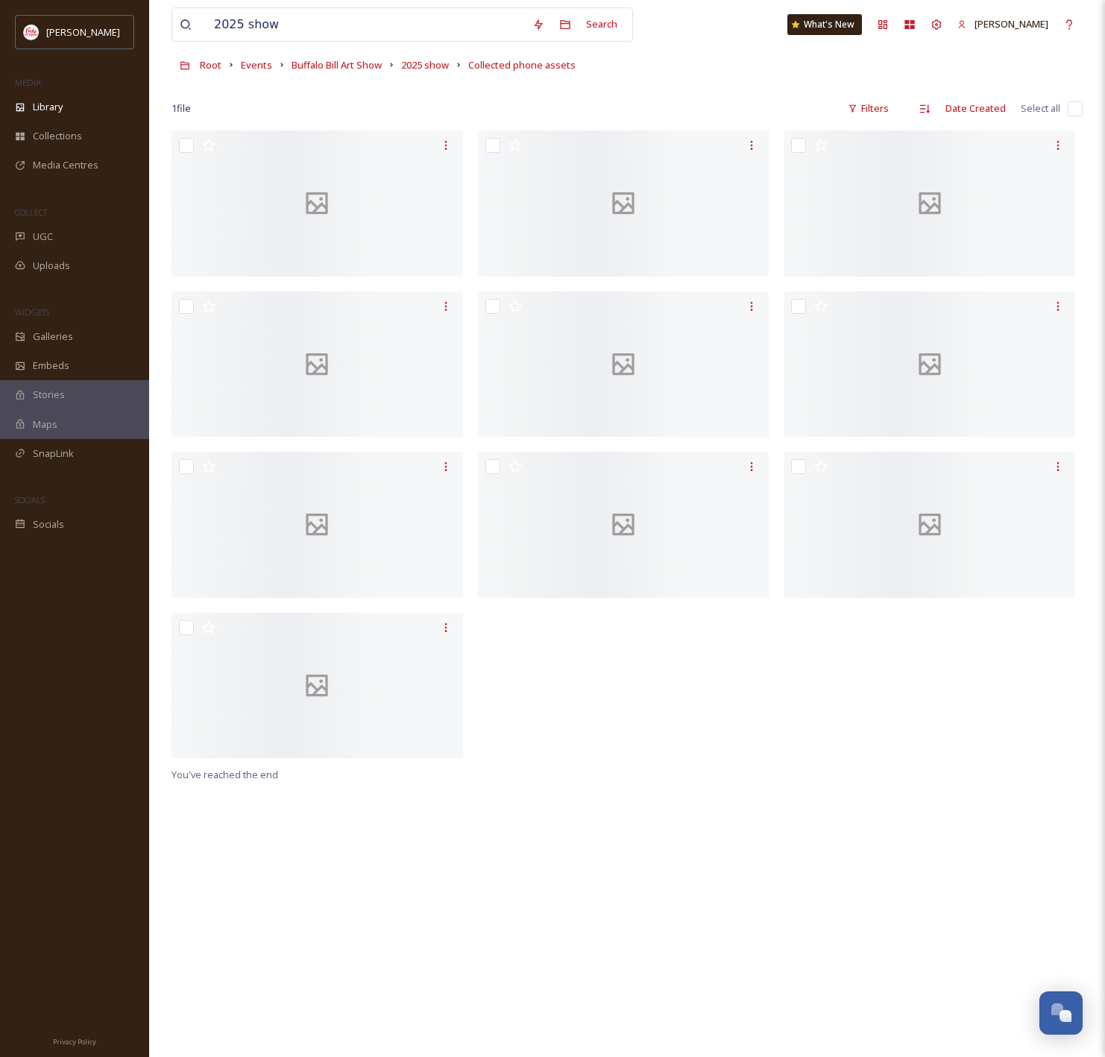
scroll to position [0, 0]
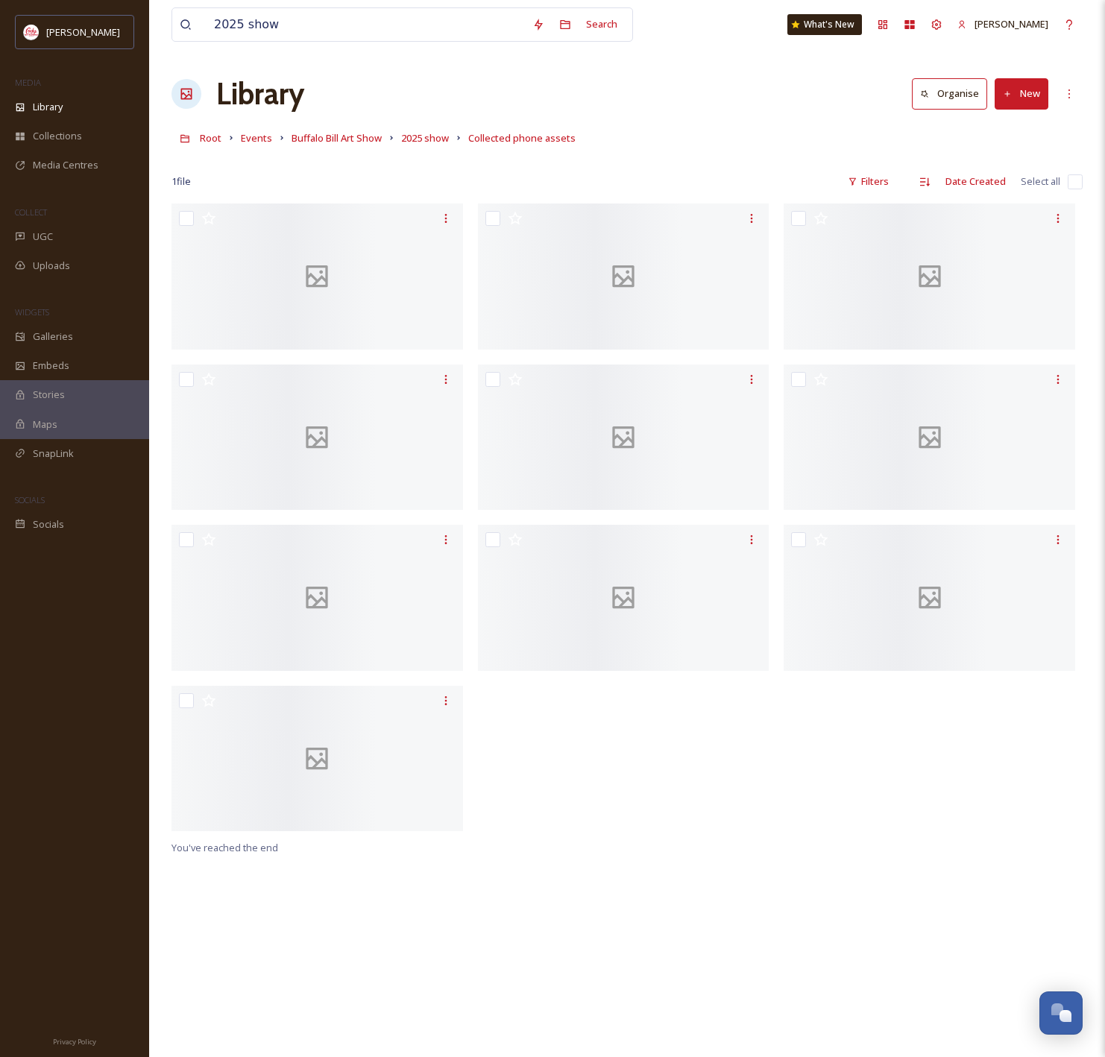
click at [609, 88] on div "Library Organise New" at bounding box center [626, 94] width 911 height 45
click at [435, 136] on span "2025 show" at bounding box center [425, 137] width 48 height 13
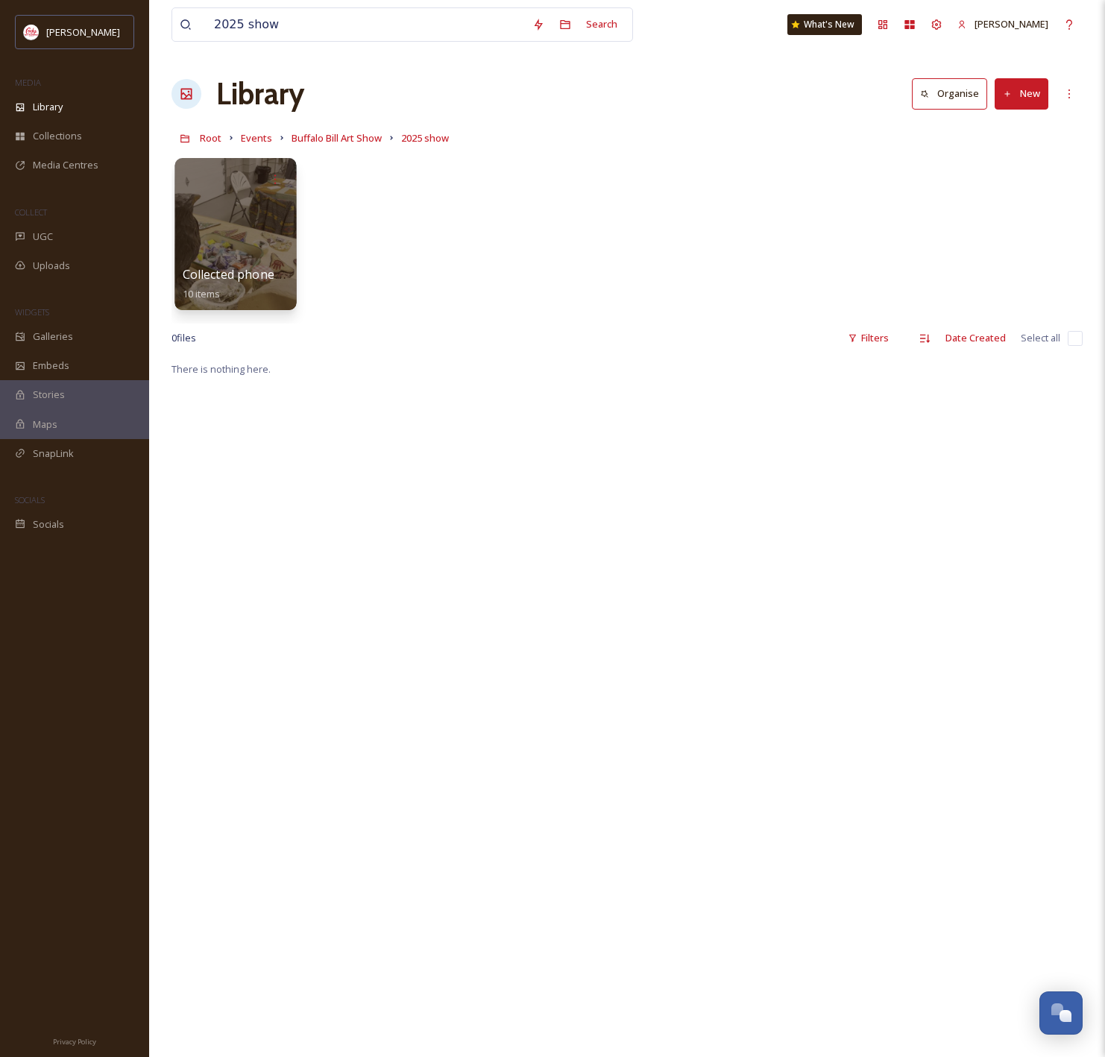
click at [250, 221] on div at bounding box center [234, 234] width 121 height 152
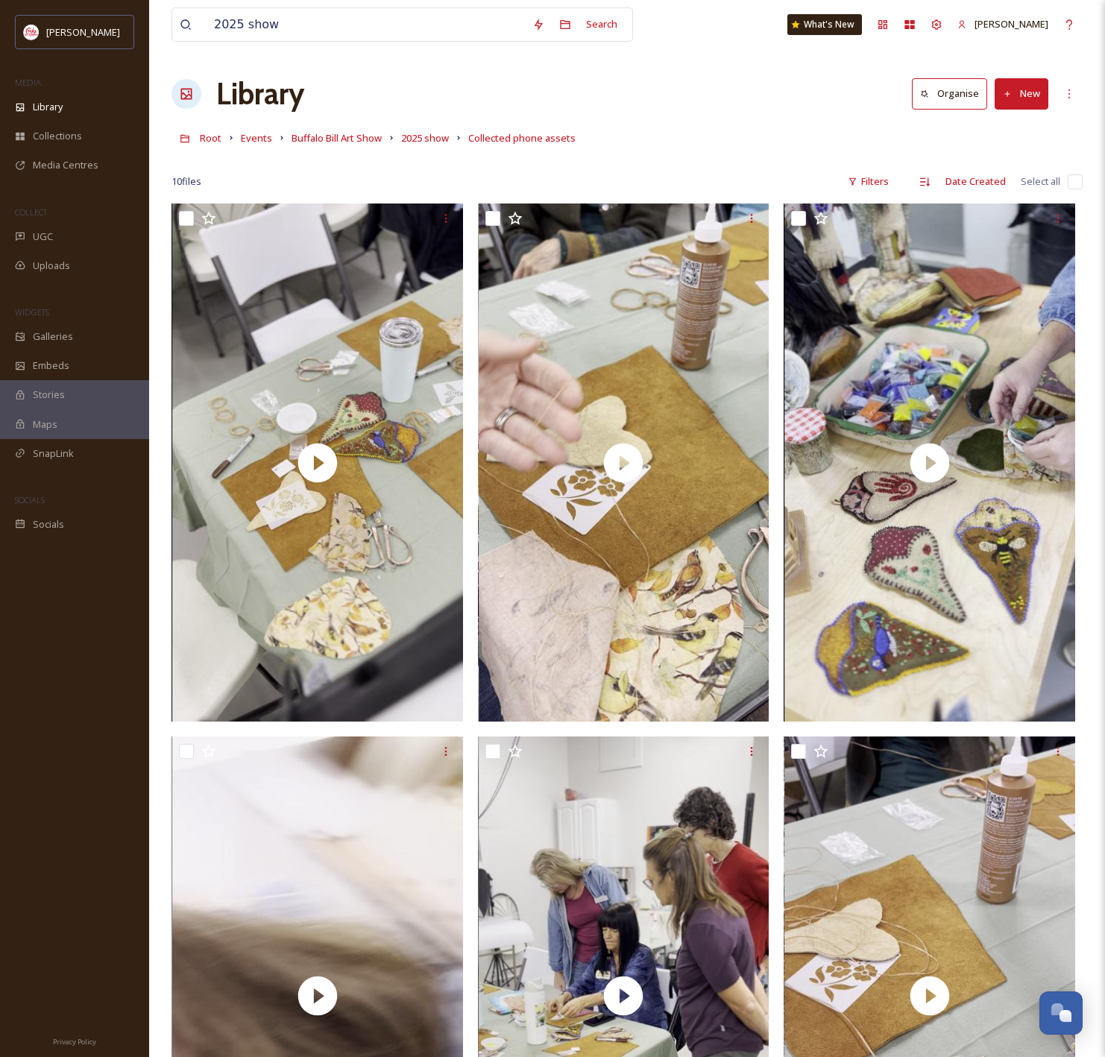
click at [1021, 91] on button "New" at bounding box center [1021, 93] width 54 height 31
click at [1000, 180] on span "Folder" at bounding box center [1004, 187] width 28 height 14
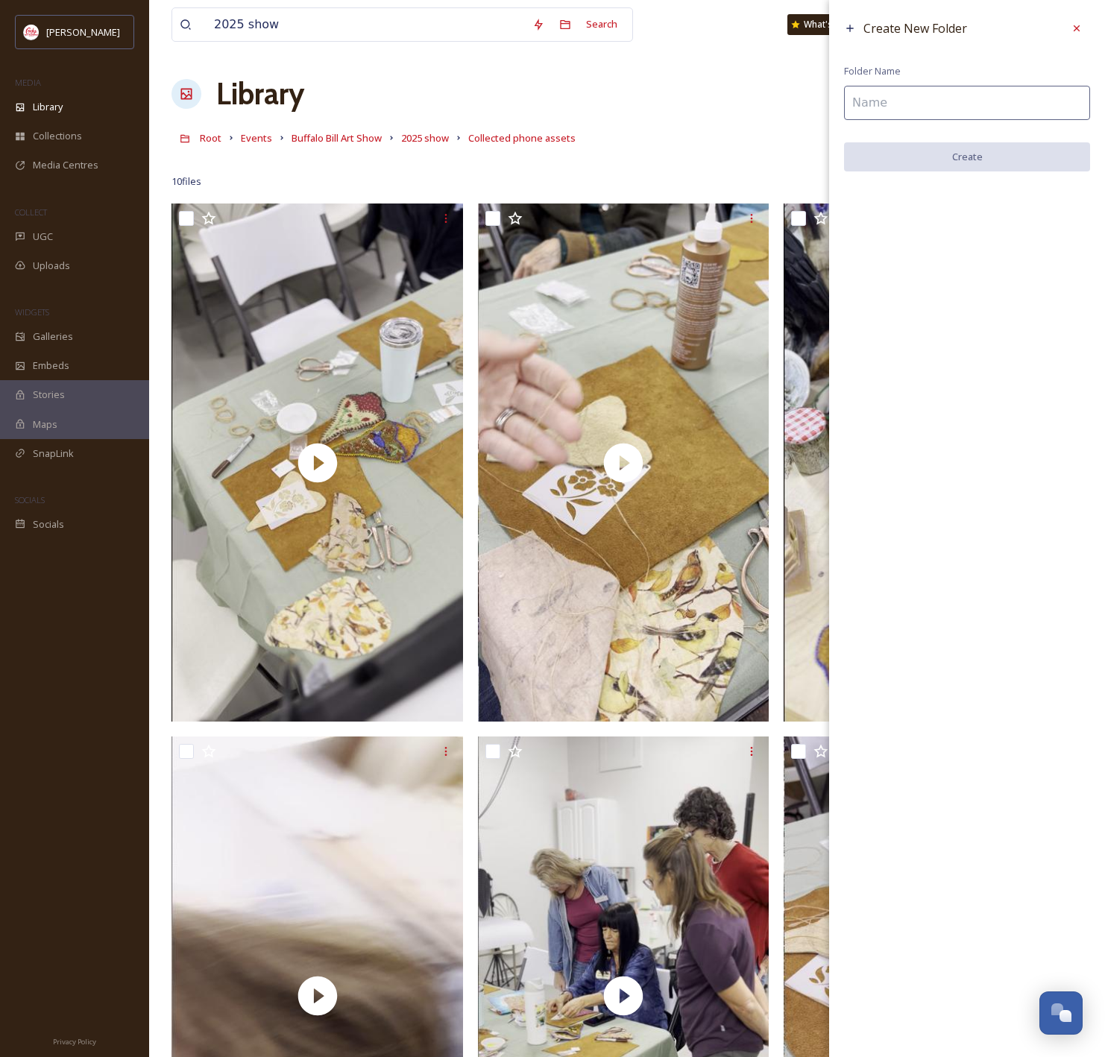
click at [1019, 92] on input at bounding box center [967, 103] width 246 height 34
type input "Beading Class"
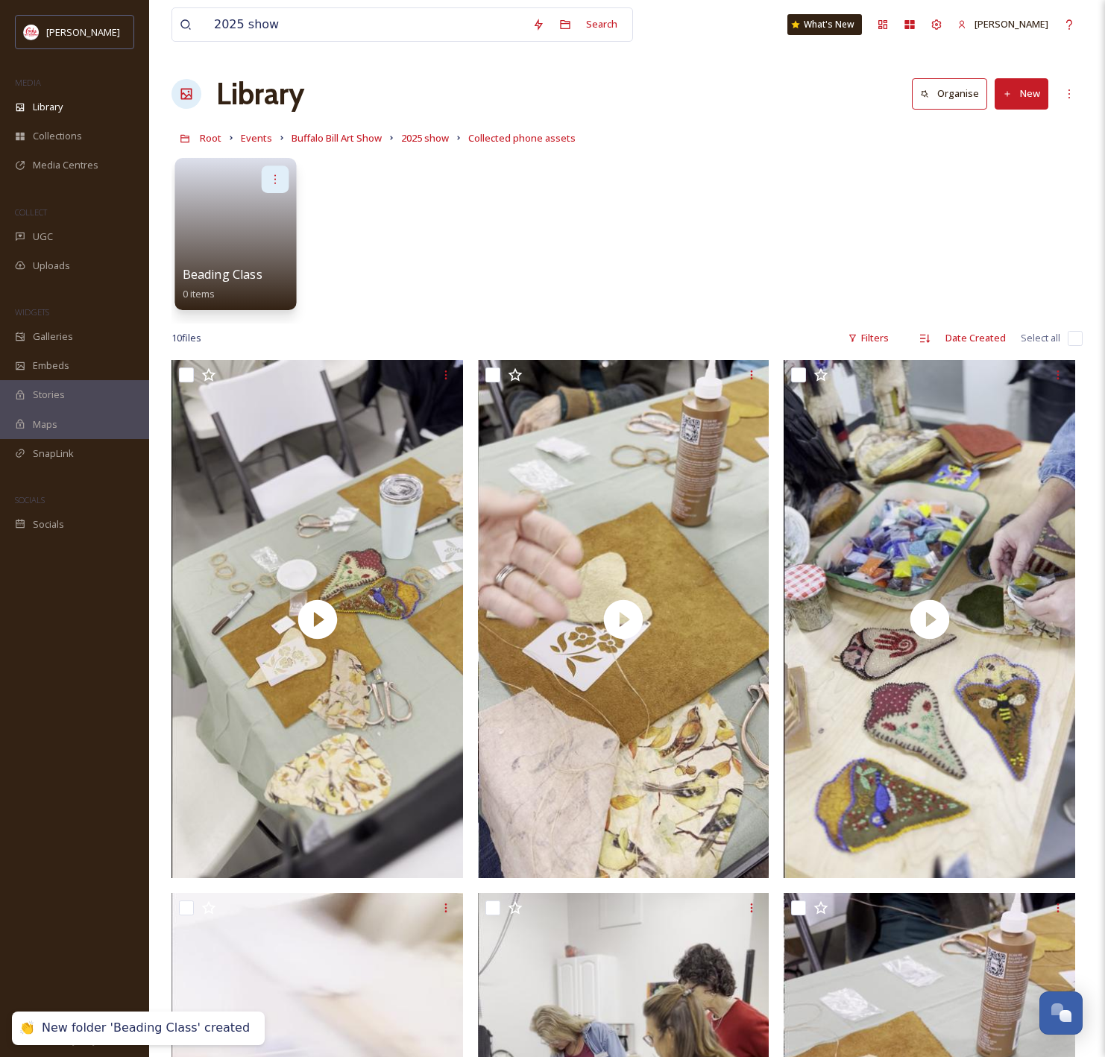
click at [272, 183] on icon at bounding box center [275, 179] width 12 height 12
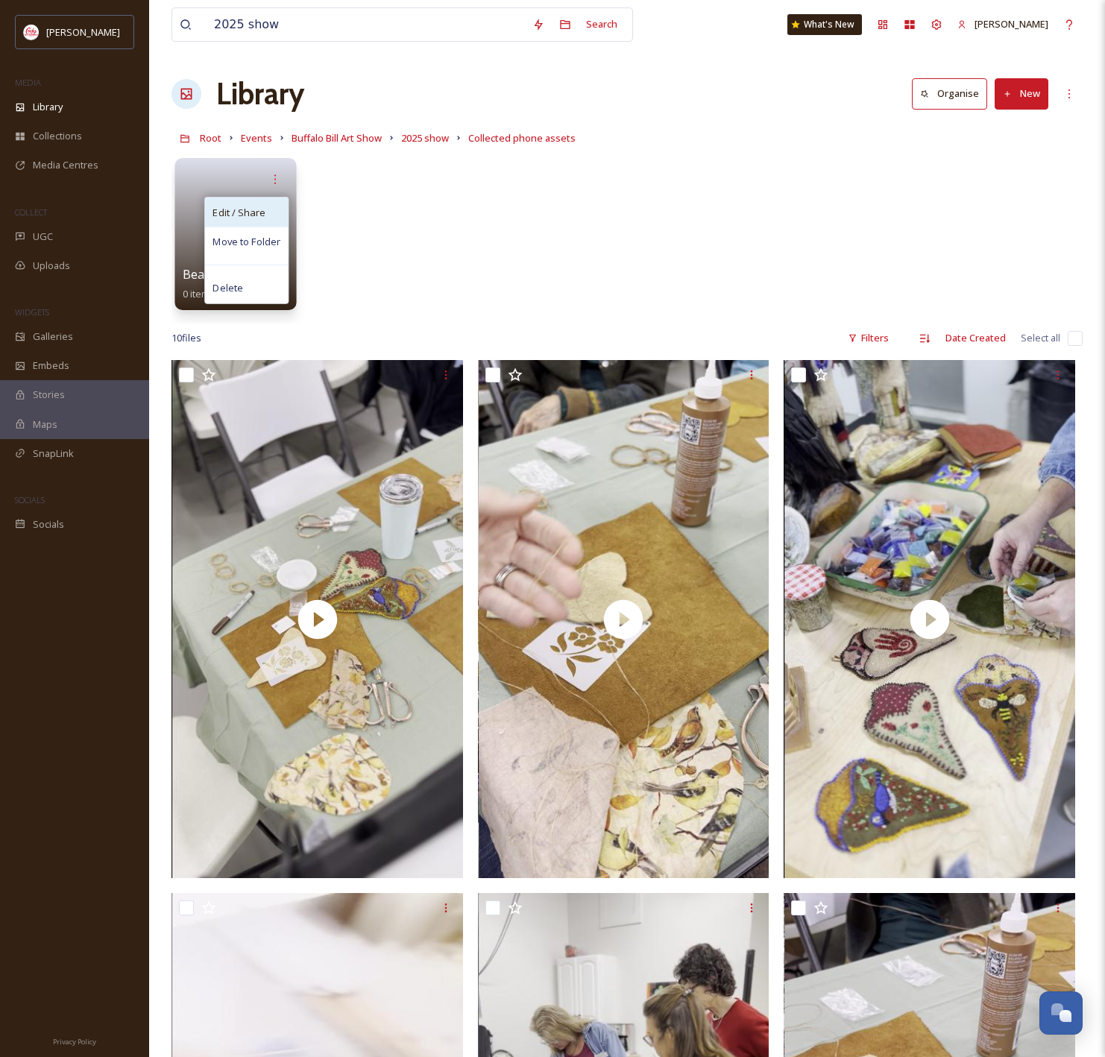
click at [268, 221] on div "Edit / Share" at bounding box center [246, 213] width 83 height 30
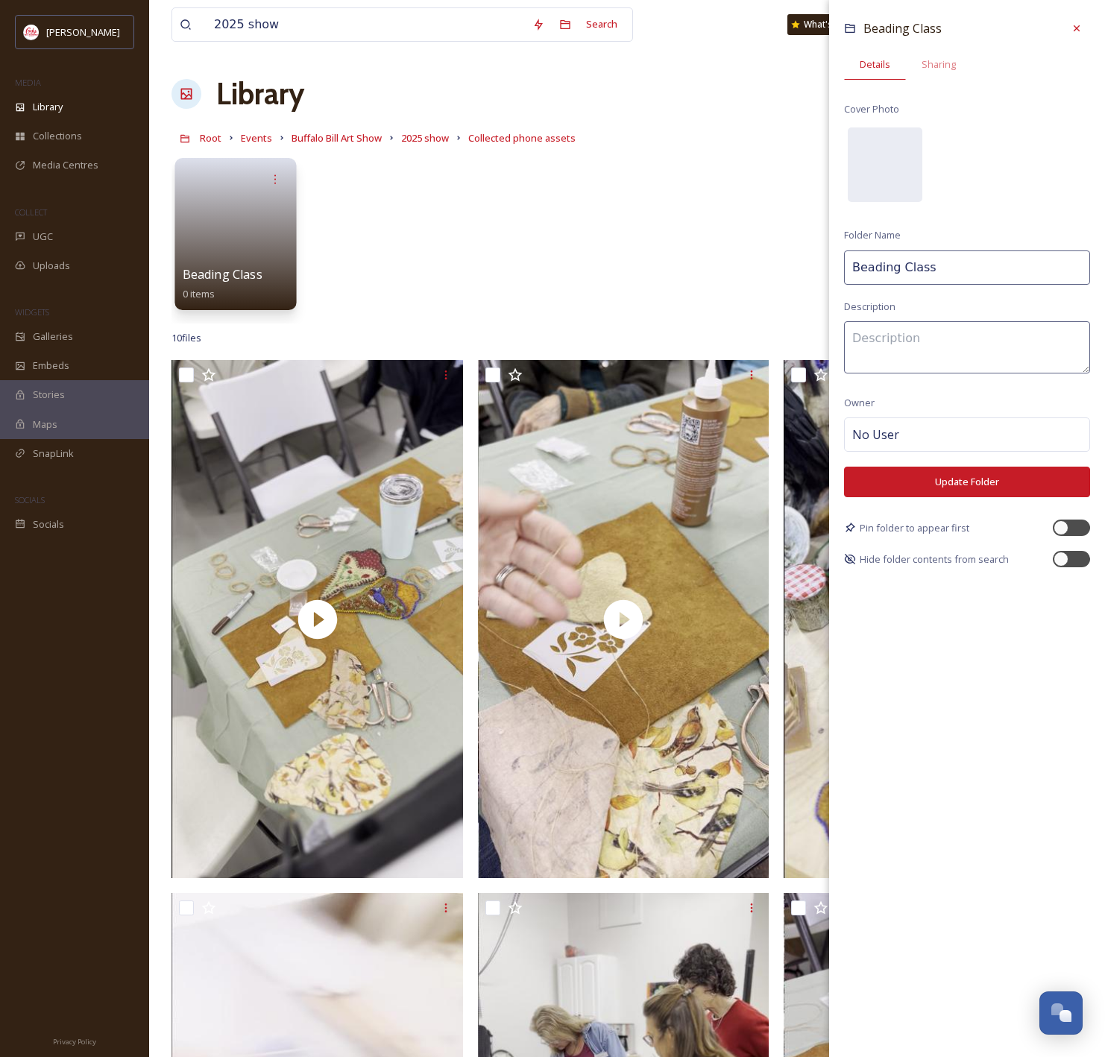
click at [854, 265] on input "Beading Class" at bounding box center [967, 267] width 246 height 34
type input "BWH Beading Class"
click at [1020, 475] on button "Update Folder" at bounding box center [967, 482] width 246 height 31
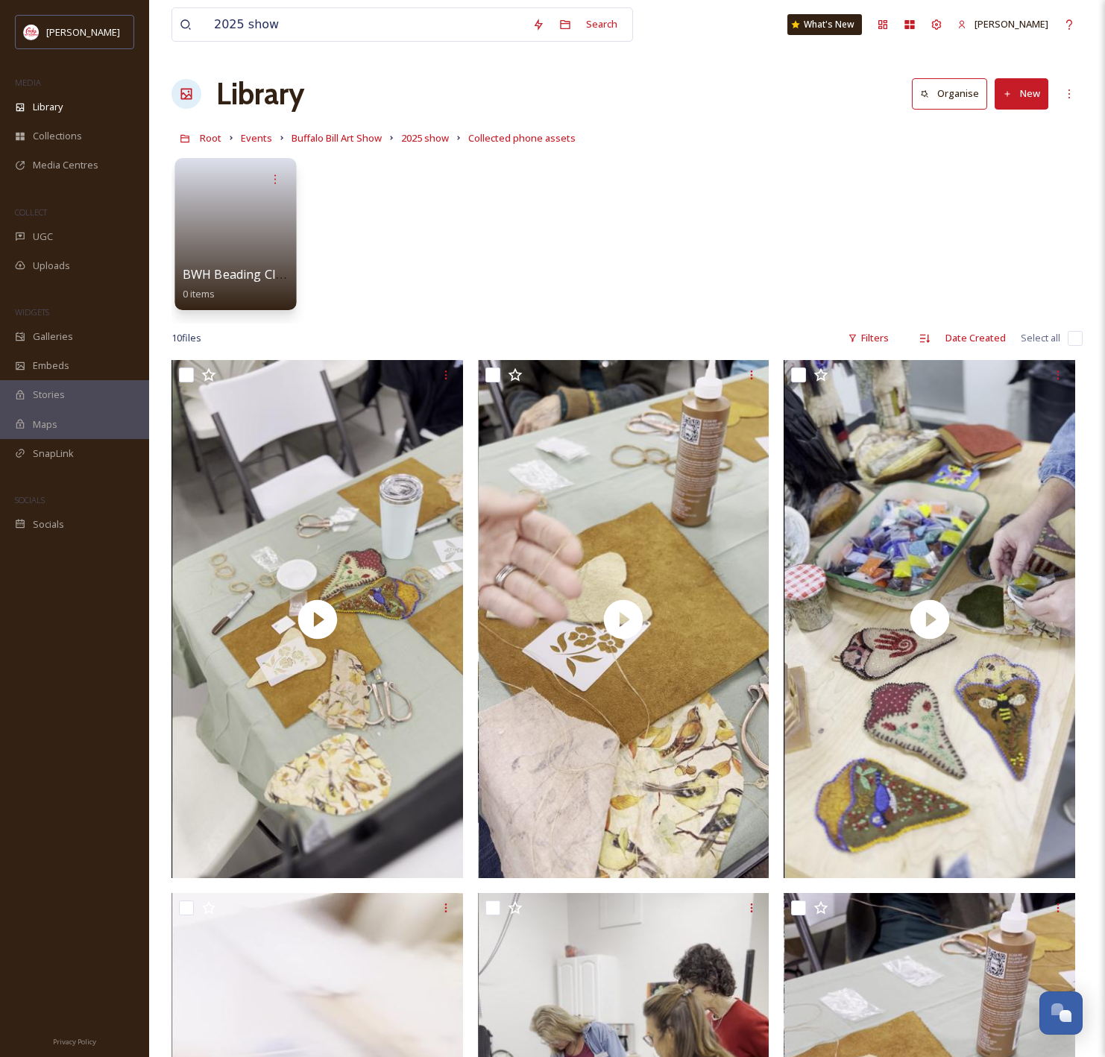
click at [1070, 337] on input "checkbox" at bounding box center [1074, 338] width 15 height 15
checkbox input "true"
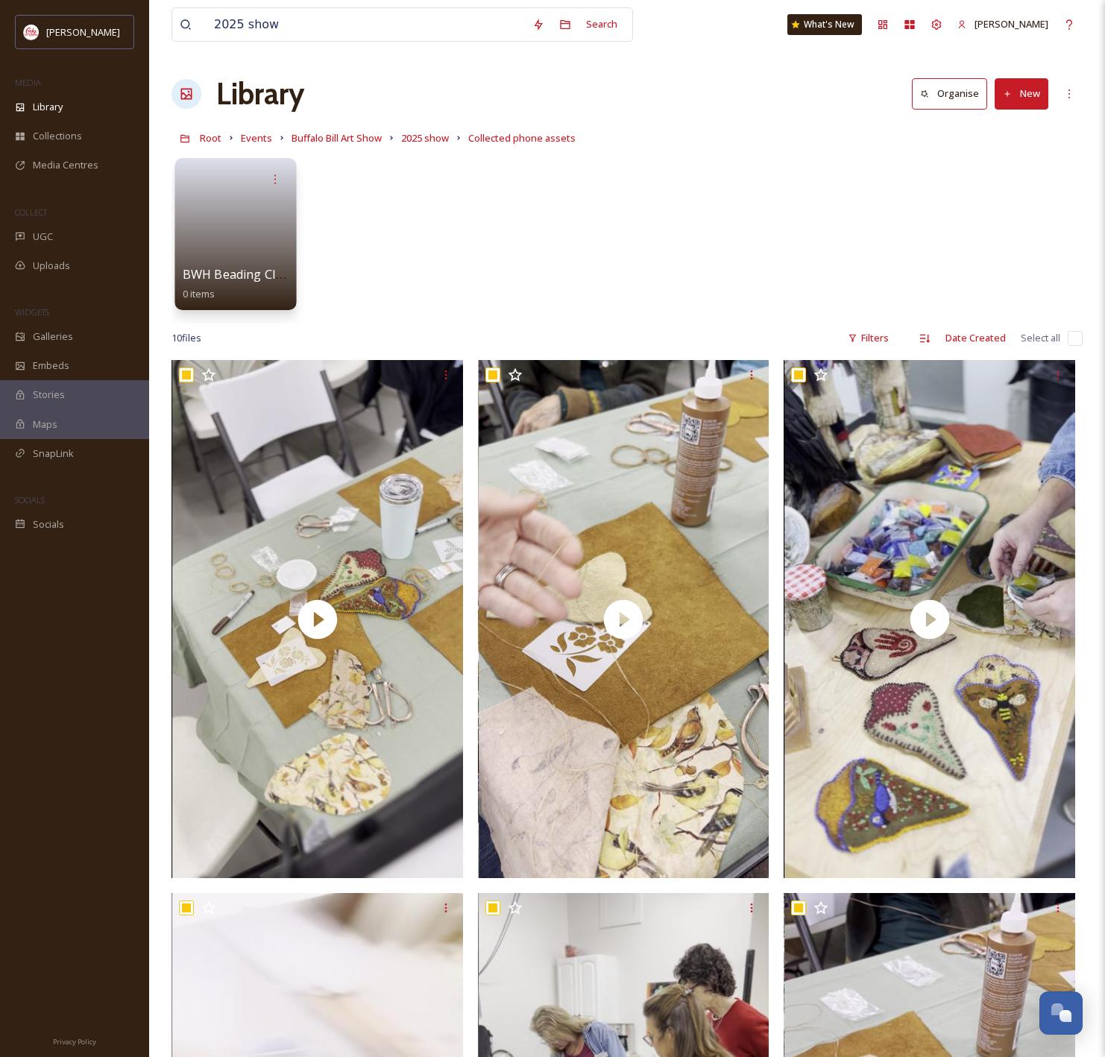
checkbox input "true"
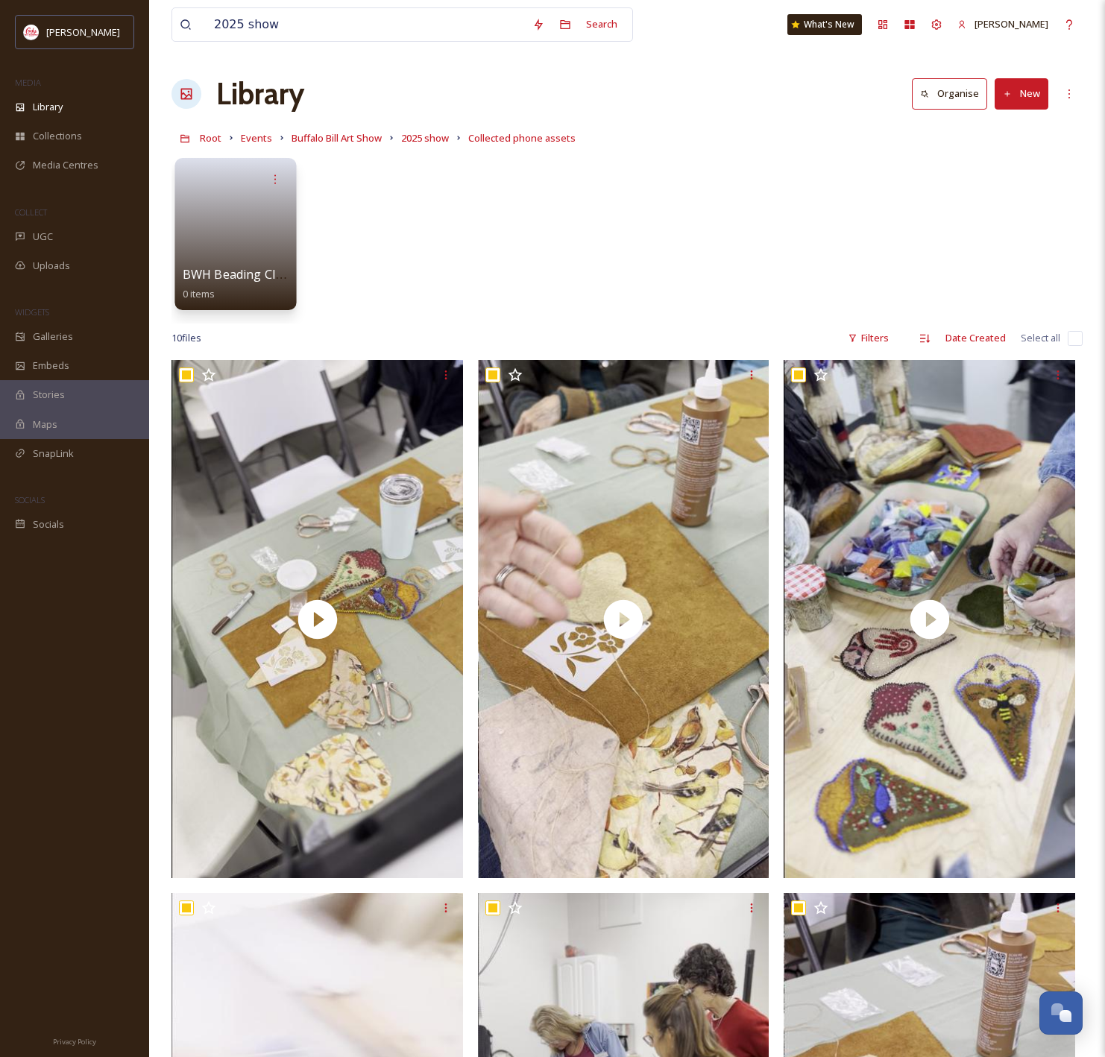
checkbox input "true"
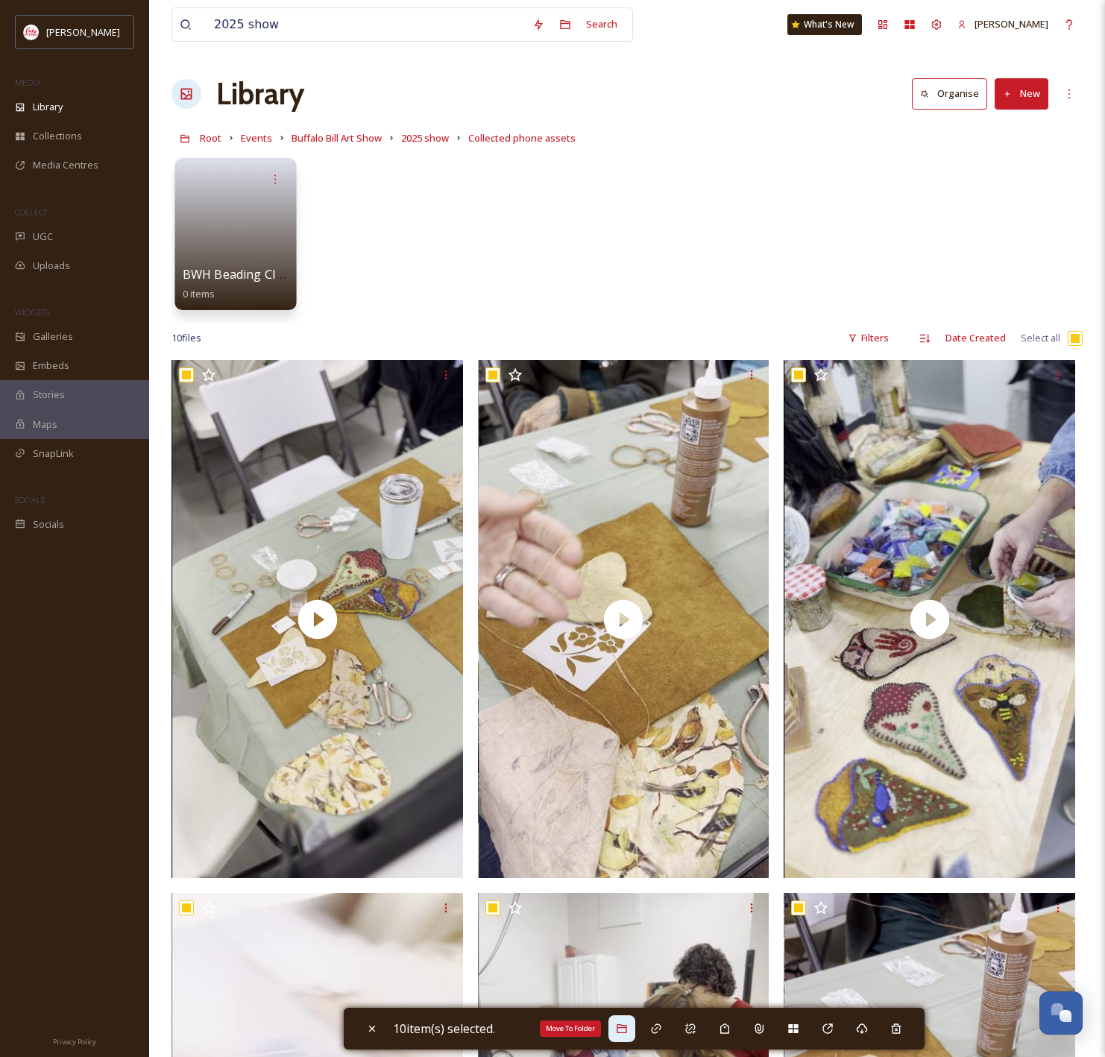
click at [633, 1024] on div "Move To Folder" at bounding box center [621, 1028] width 27 height 27
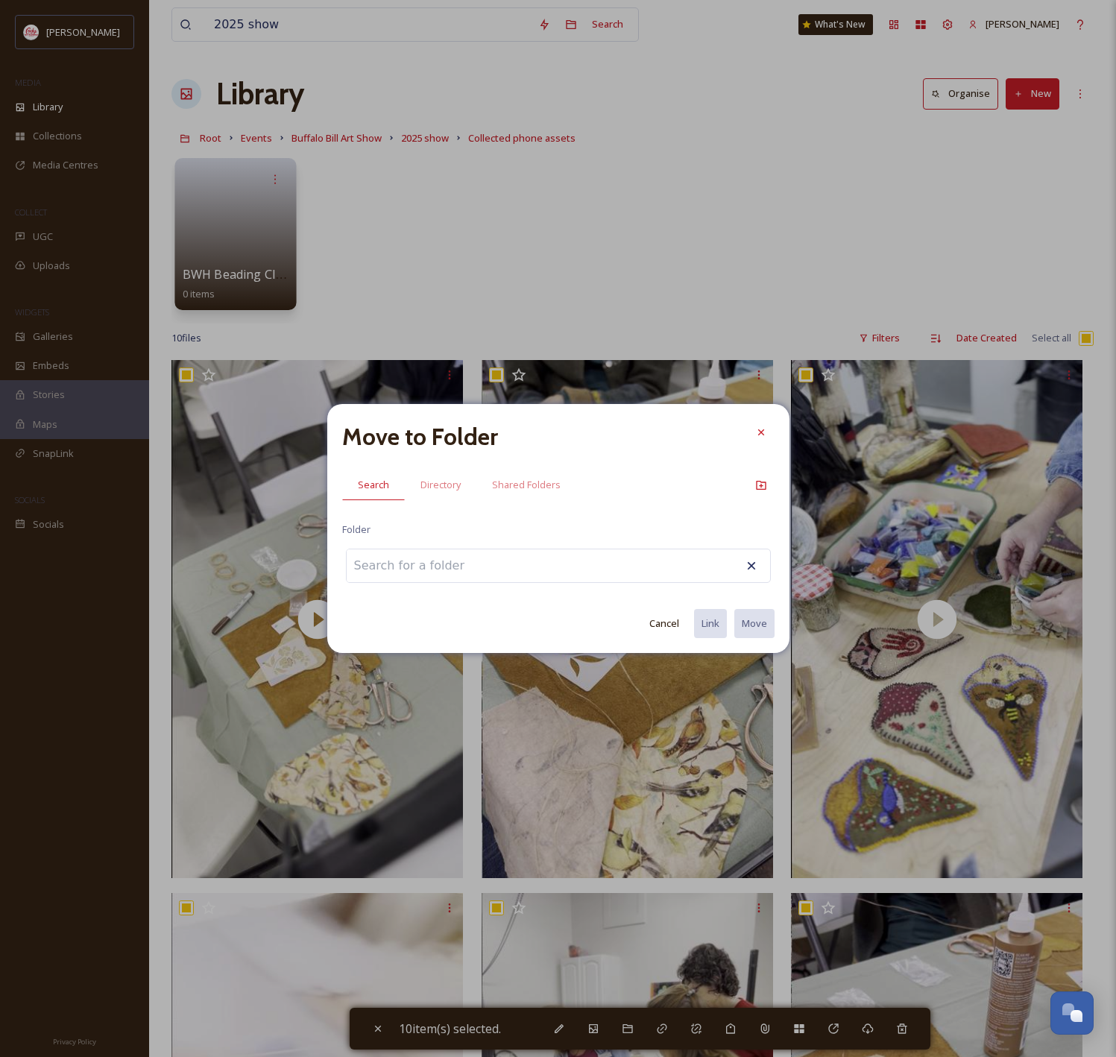
click at [467, 568] on input at bounding box center [429, 565] width 164 height 33
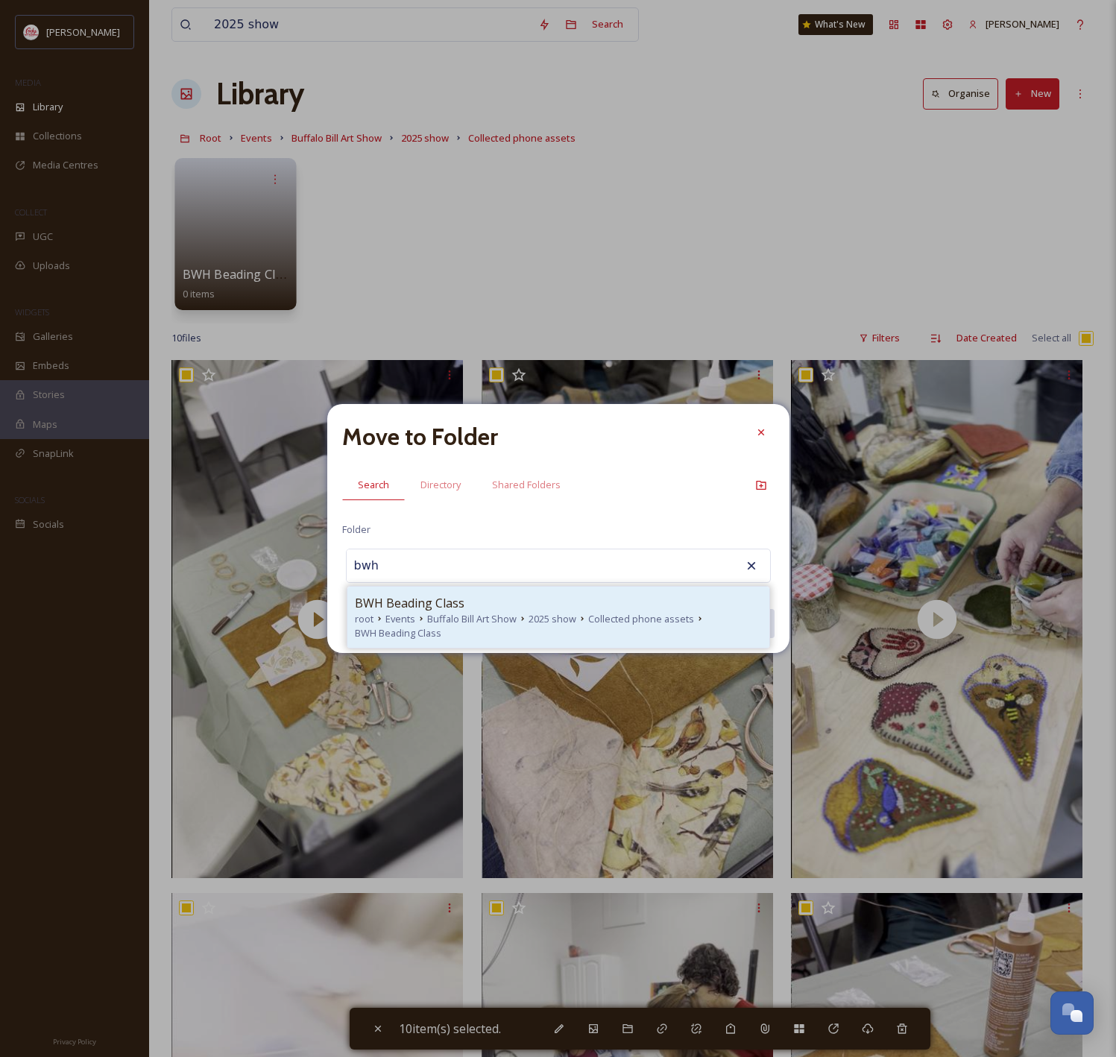
click at [505, 634] on div "root Events Buffalo Bill Art Show 2025 show Collected phone assets BWH Beading …" at bounding box center [558, 626] width 407 height 28
type input "BWH Beading Class"
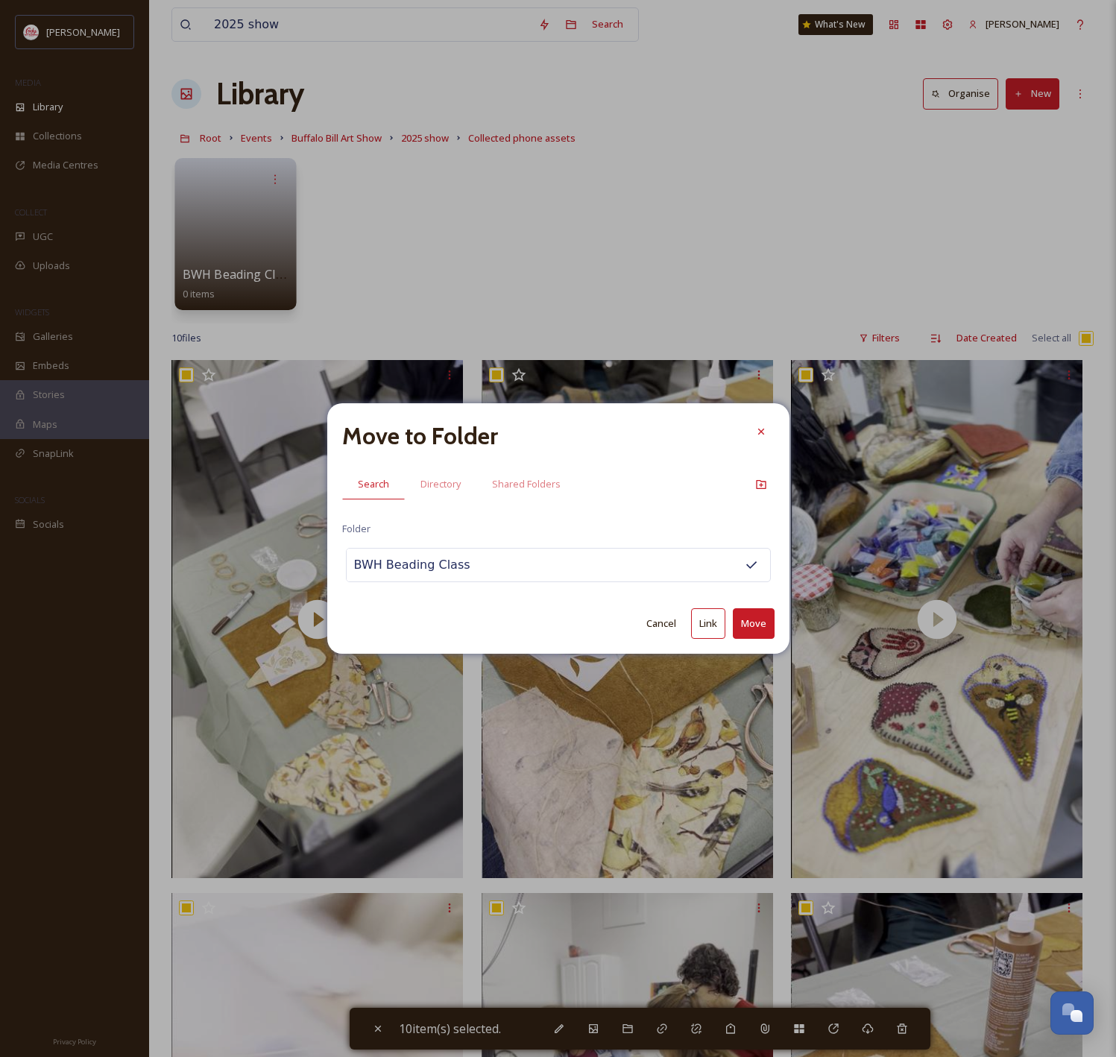
click at [760, 620] on button "Move" at bounding box center [754, 623] width 42 height 31
checkbox input "false"
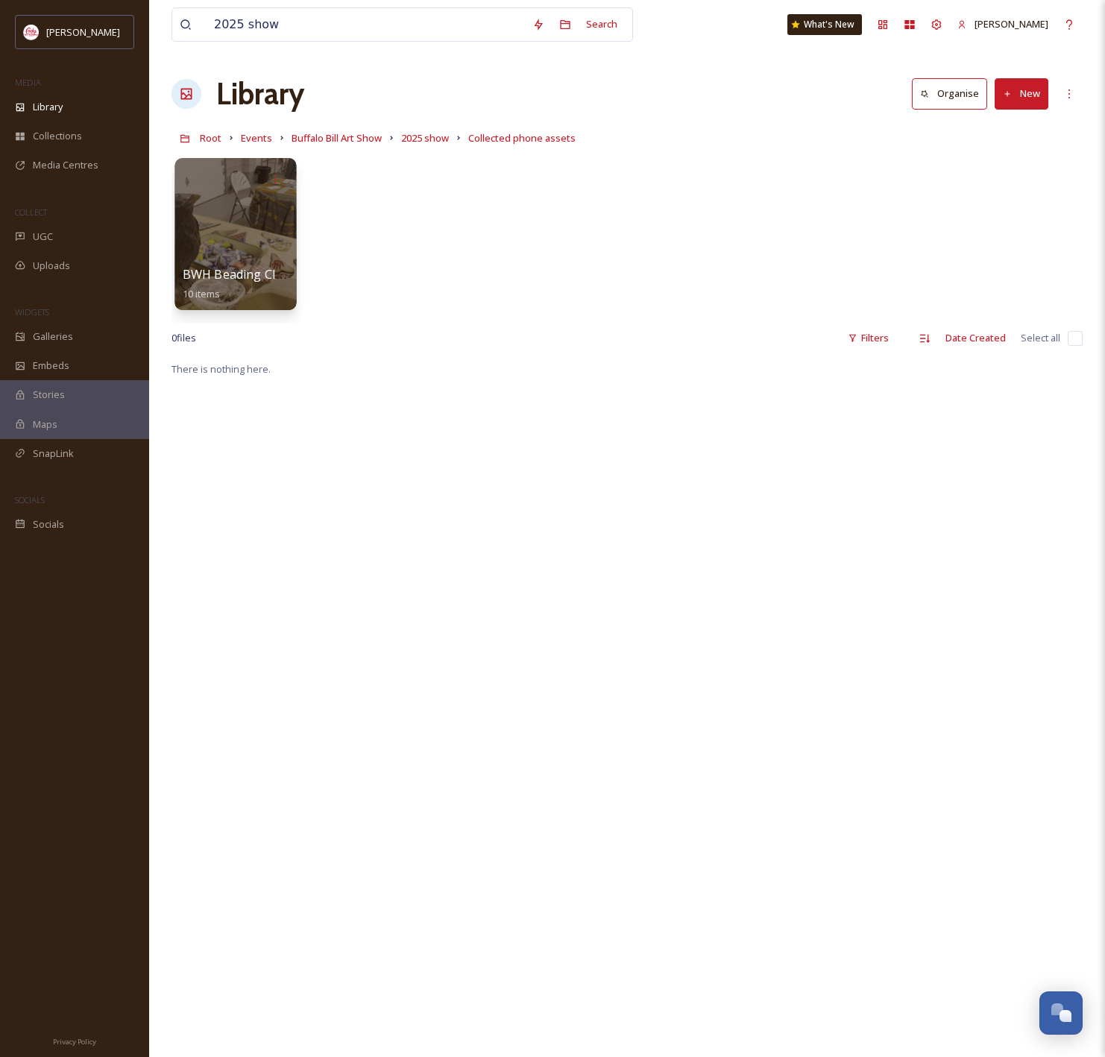
click at [259, 236] on div at bounding box center [234, 234] width 121 height 152
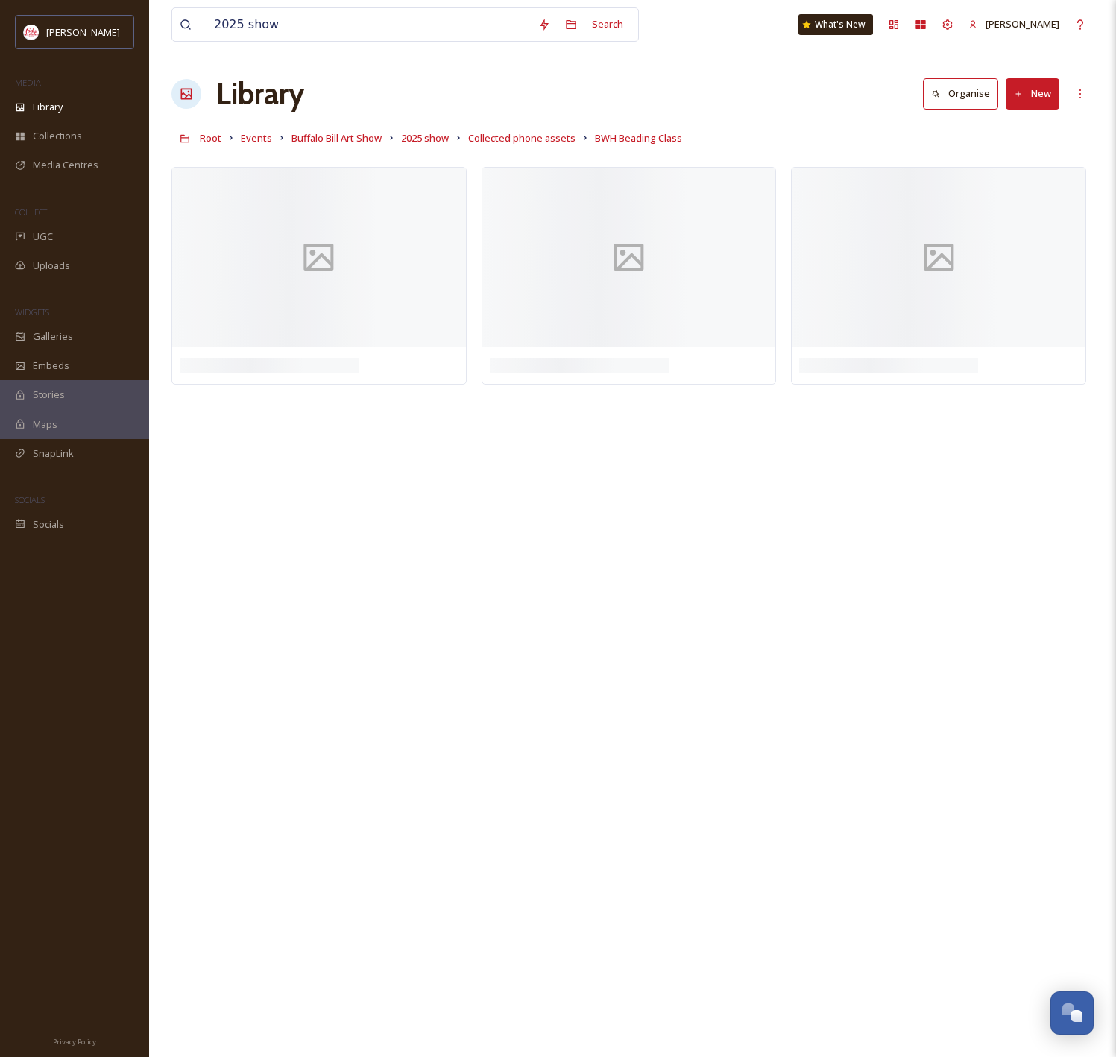
click at [1038, 91] on button "New" at bounding box center [1033, 93] width 54 height 31
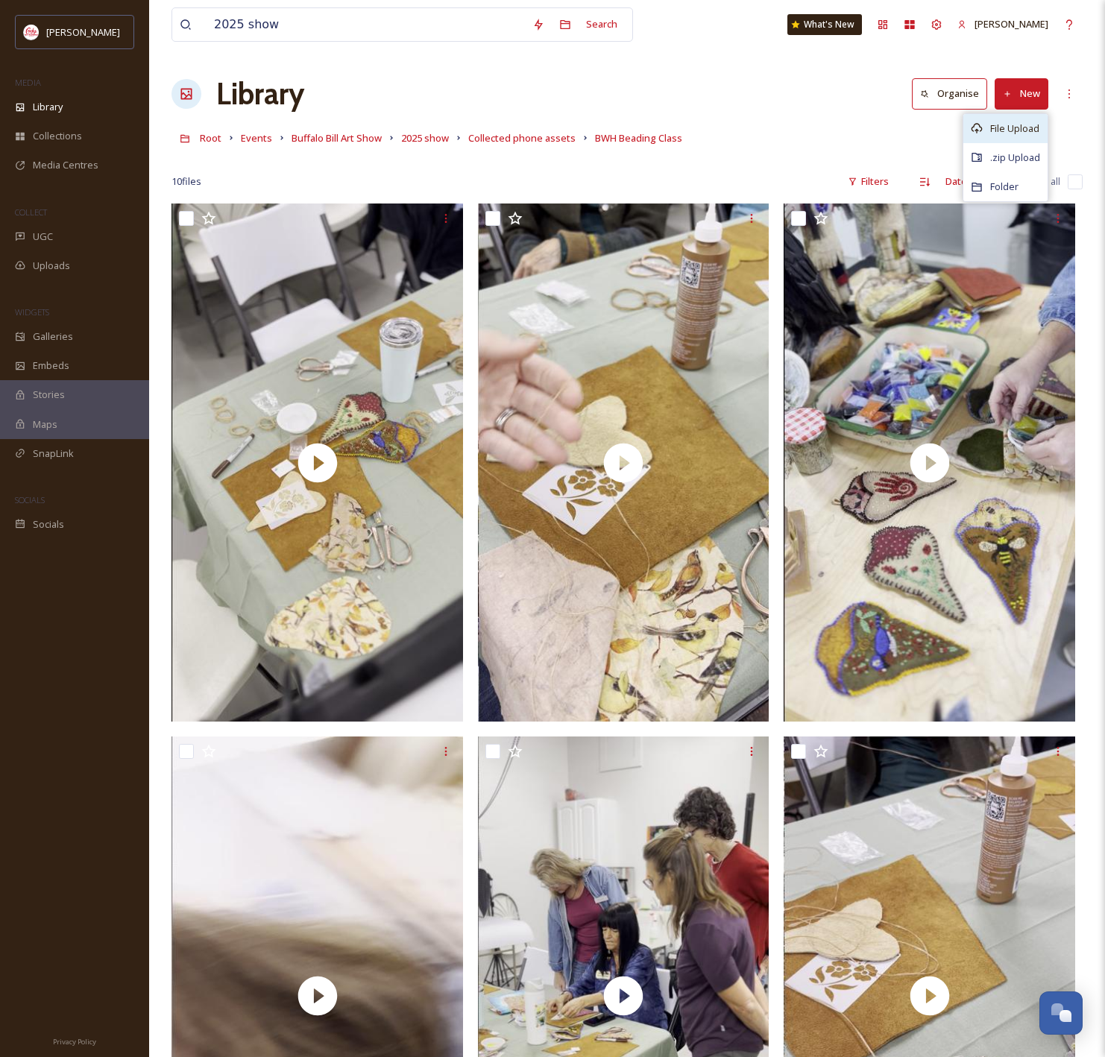
click at [1009, 124] on span "File Upload" at bounding box center [1014, 128] width 49 height 14
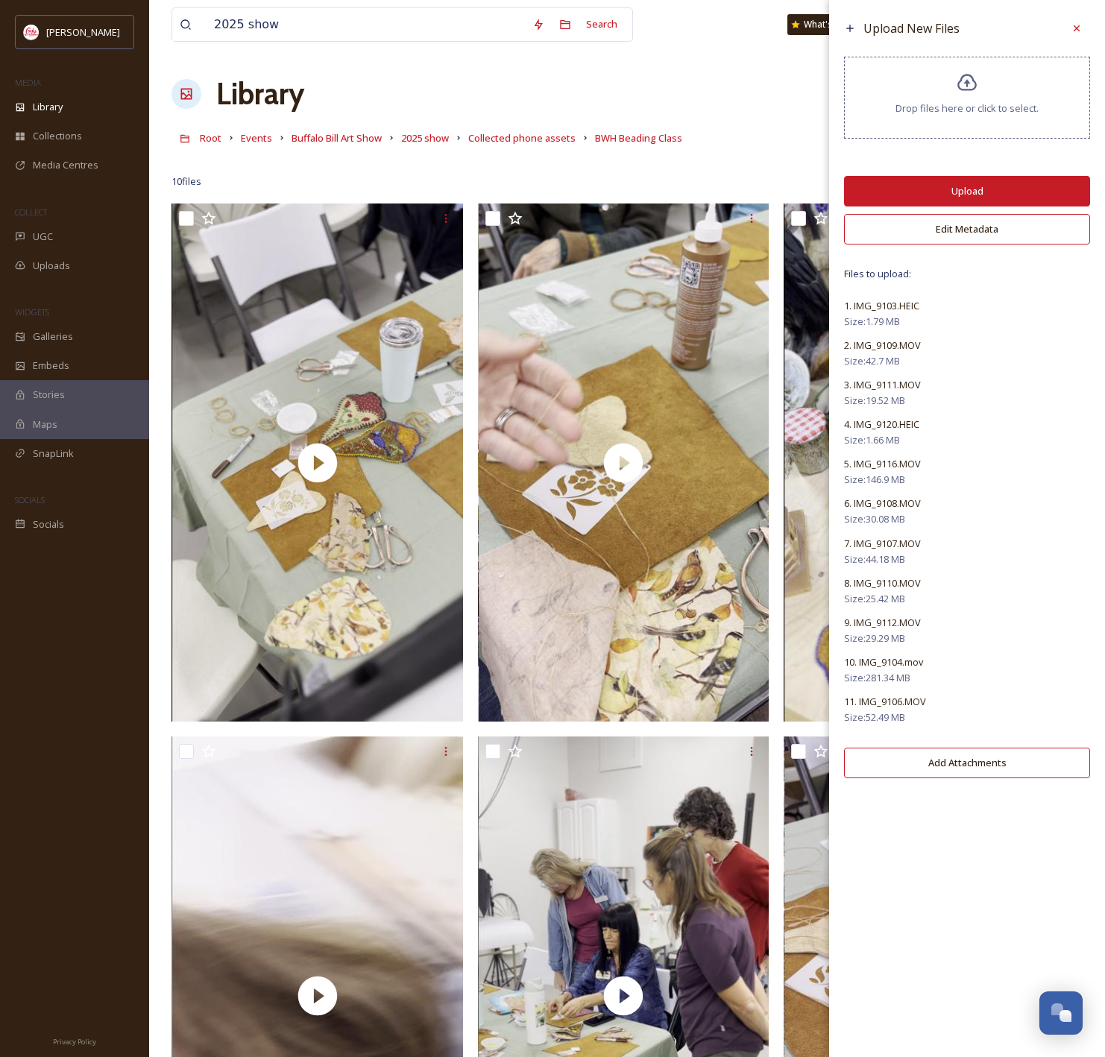
click at [1016, 186] on button "Upload" at bounding box center [967, 191] width 246 height 31
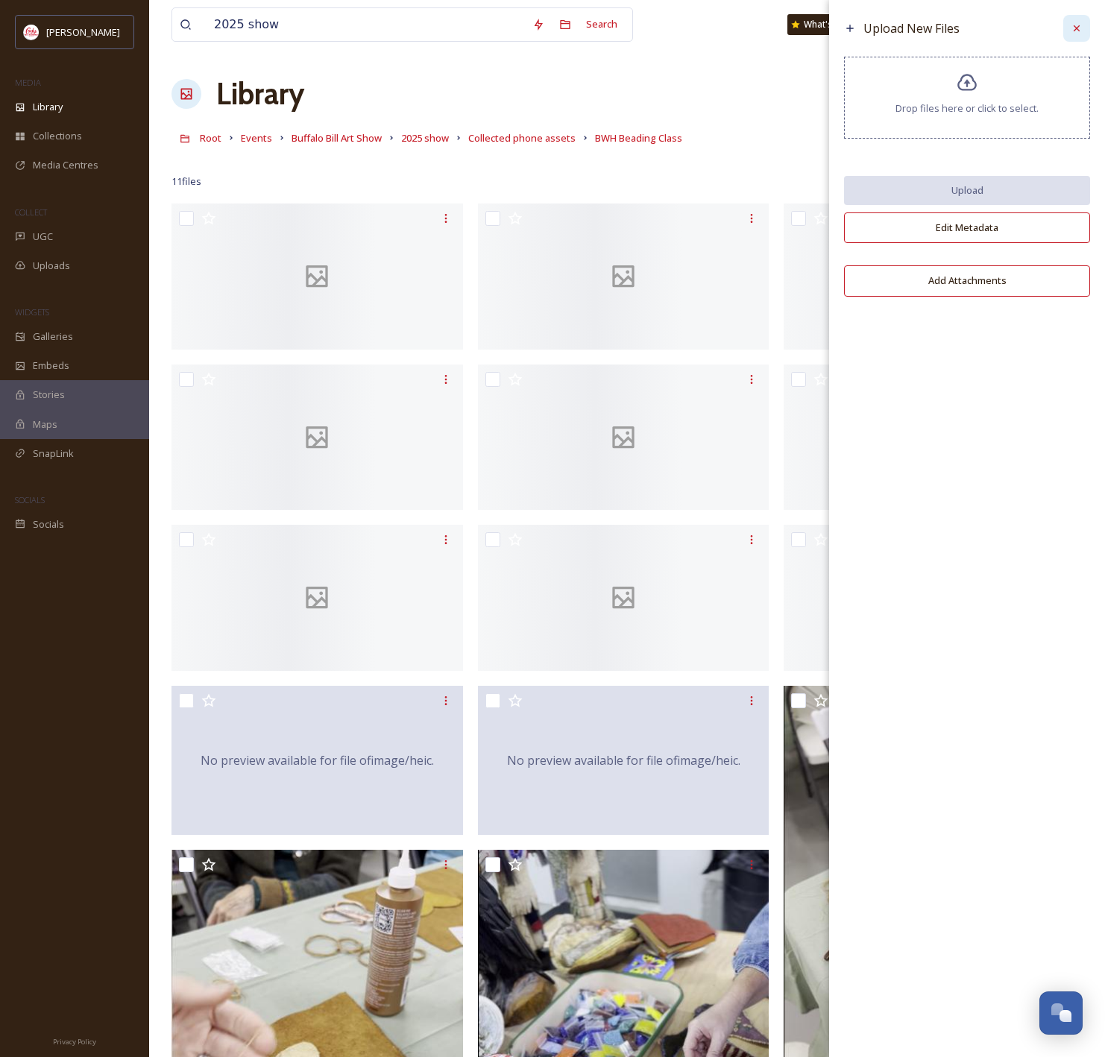
click at [1074, 26] on icon at bounding box center [1076, 28] width 6 height 6
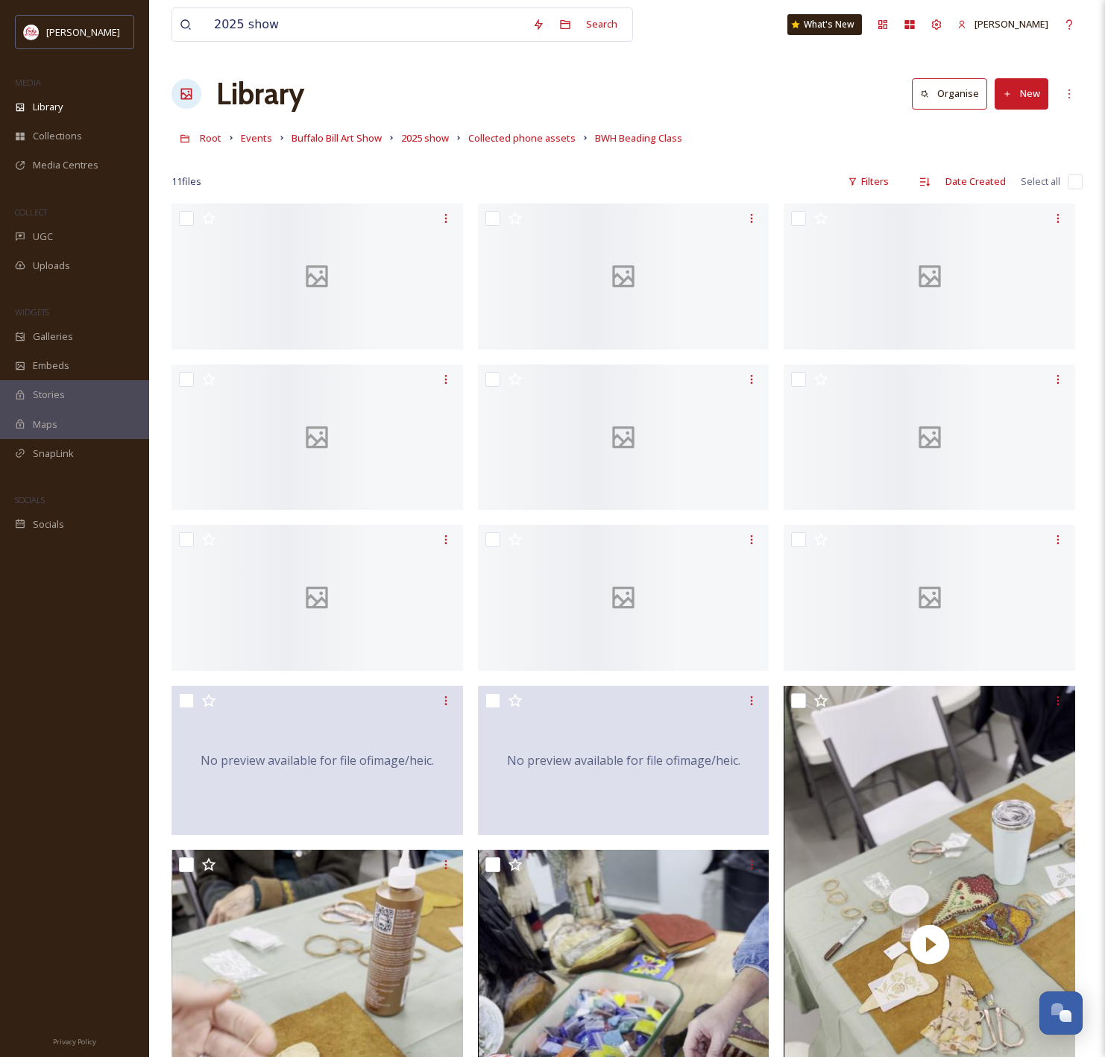
click at [1021, 83] on button "New" at bounding box center [1021, 93] width 54 height 31
click at [1006, 123] on span "File Upload" at bounding box center [1014, 128] width 49 height 14
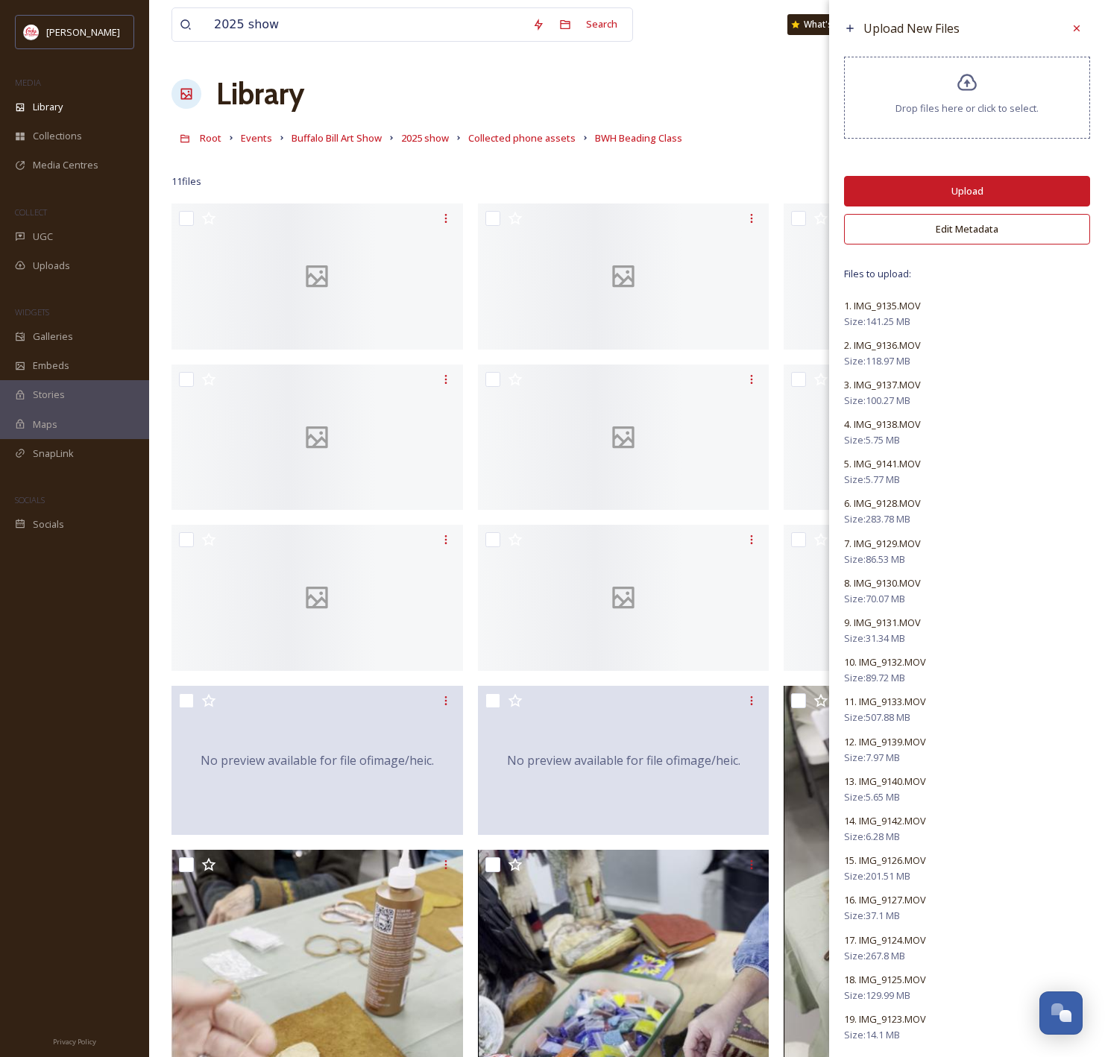
click at [1036, 191] on button "Upload" at bounding box center [967, 191] width 246 height 31
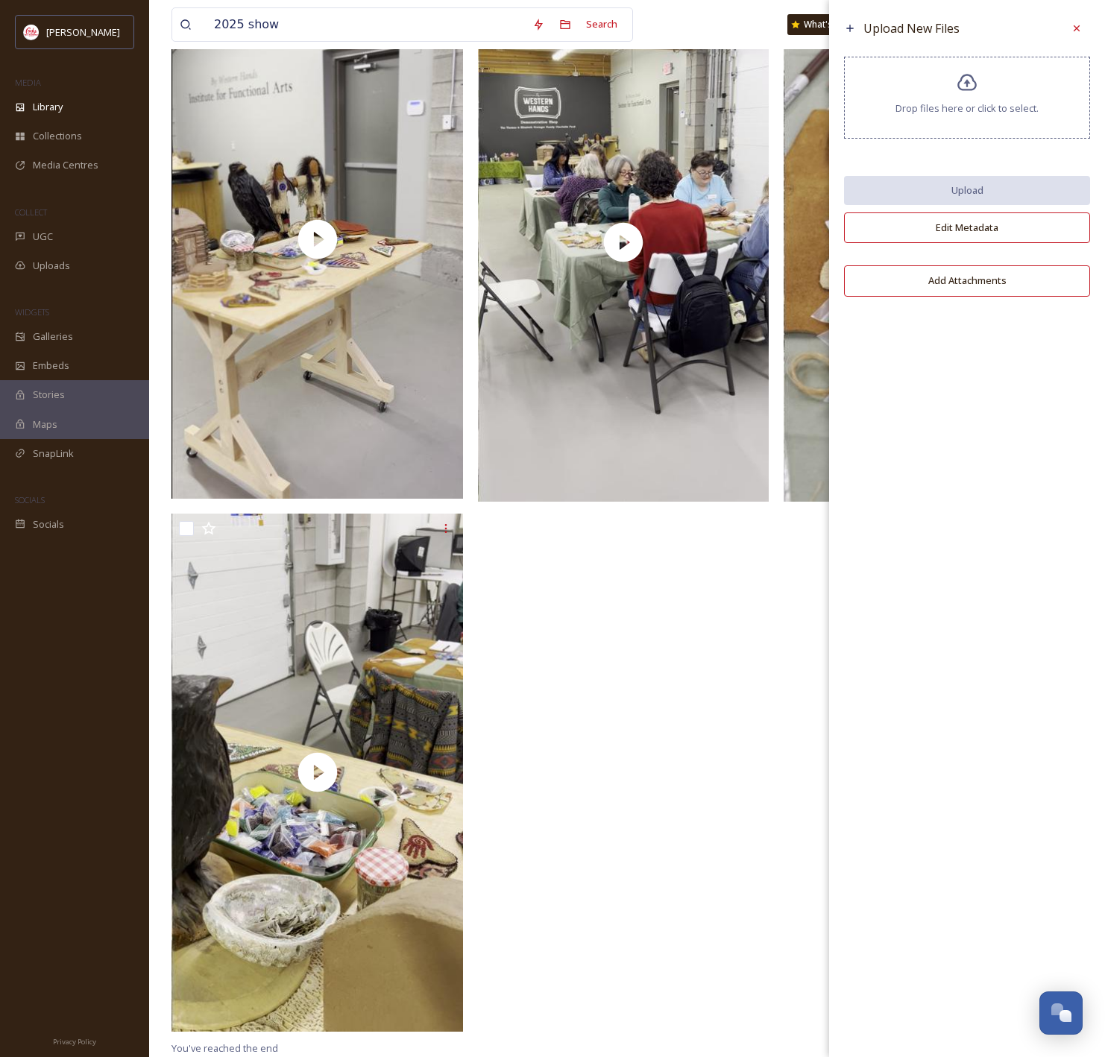
scroll to position [6086, 0]
click at [1083, 23] on div at bounding box center [1076, 28] width 27 height 27
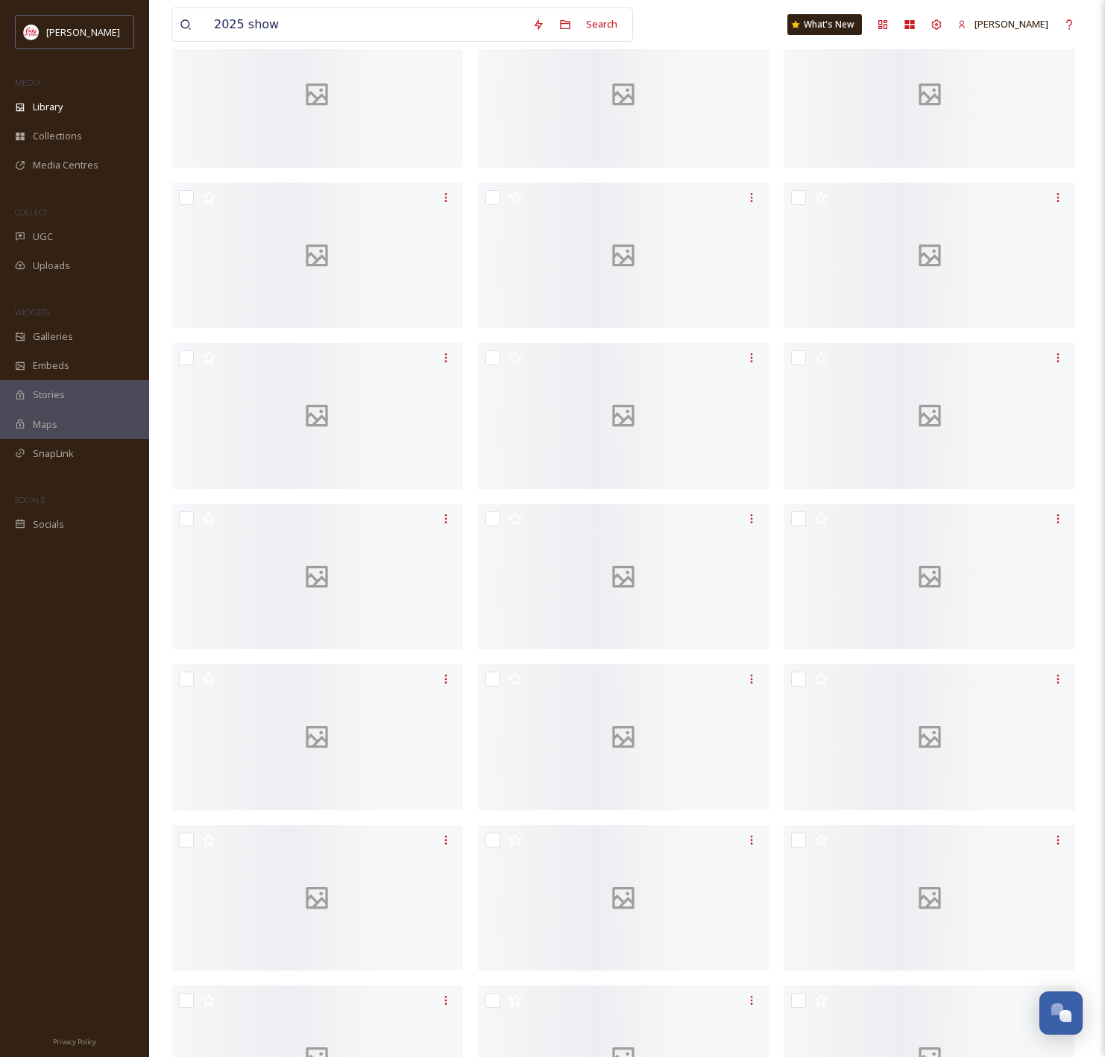
scroll to position [0, 0]
